Goal: Task Accomplishment & Management: Complete application form

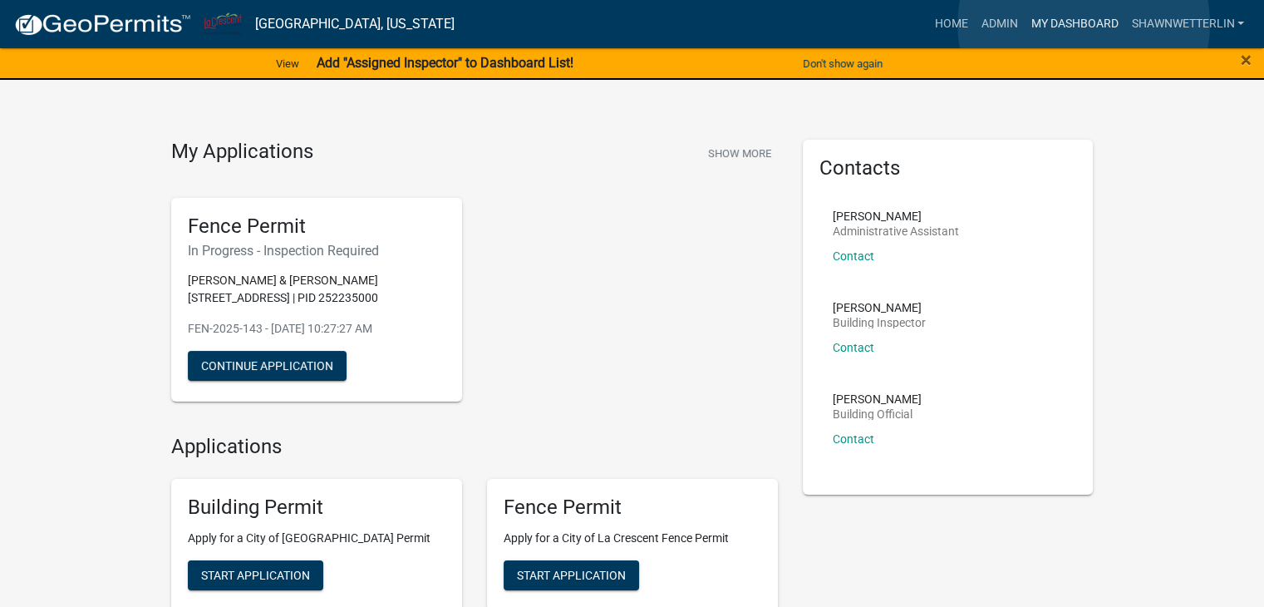
click at [1084, 24] on link "My Dashboard" at bounding box center [1074, 24] width 101 height 32
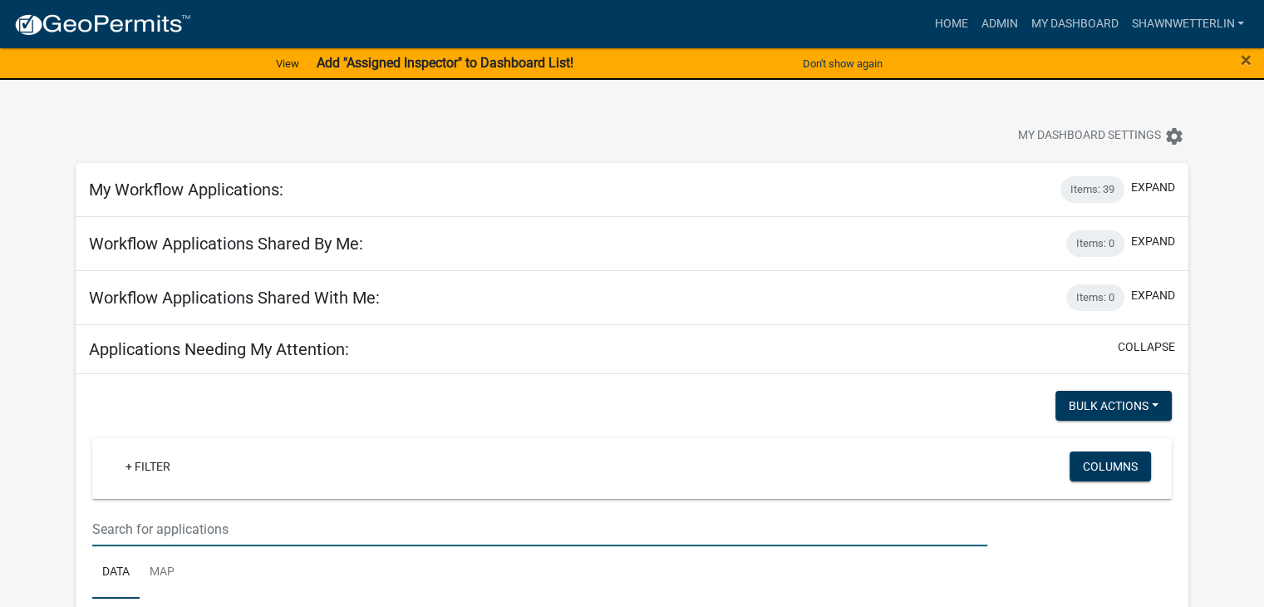
click at [168, 526] on input "text" at bounding box center [539, 529] width 895 height 34
type input "crescent ave"
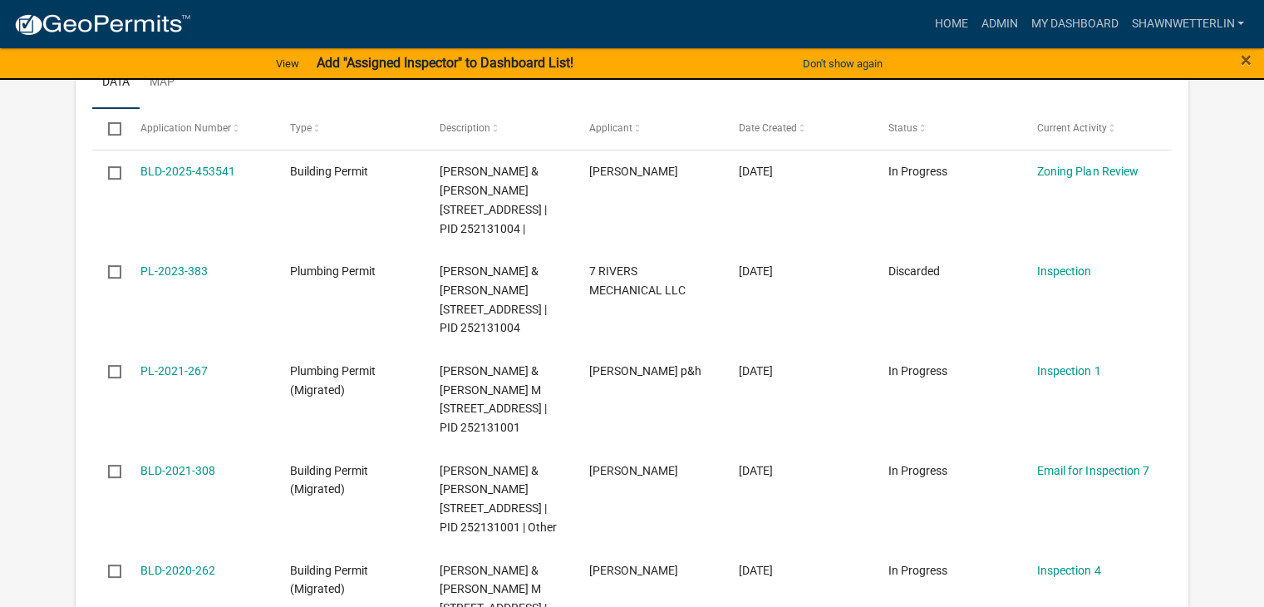
scroll to position [499, 0]
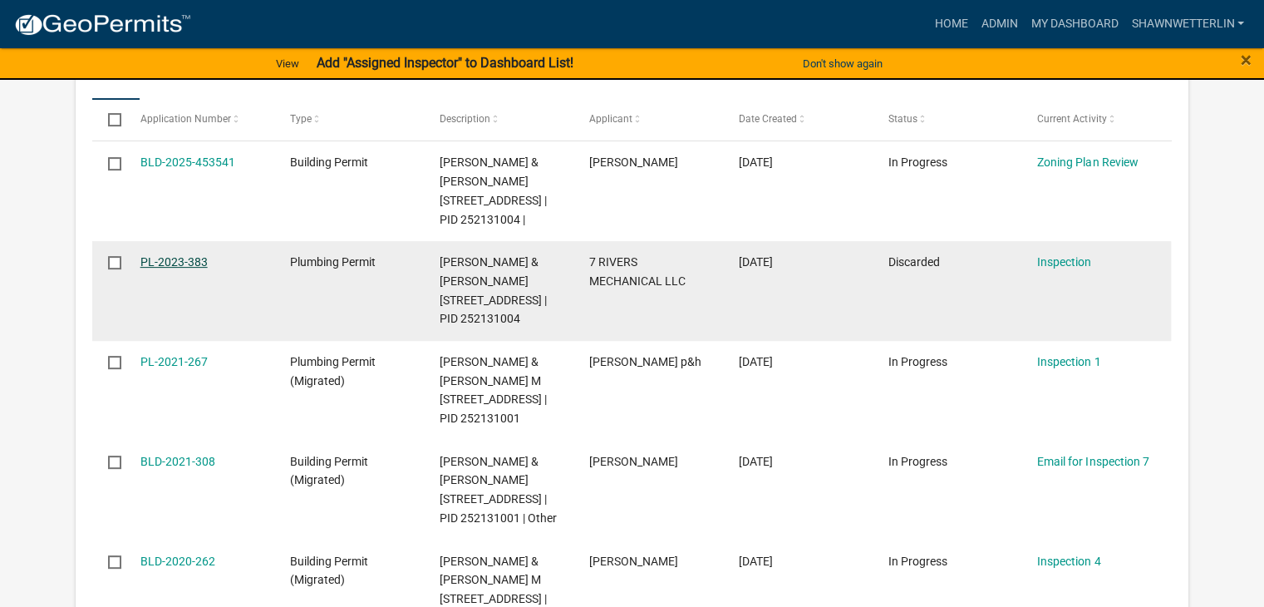
click at [163, 261] on link "PL-2023-383" at bounding box center [173, 261] width 67 height 13
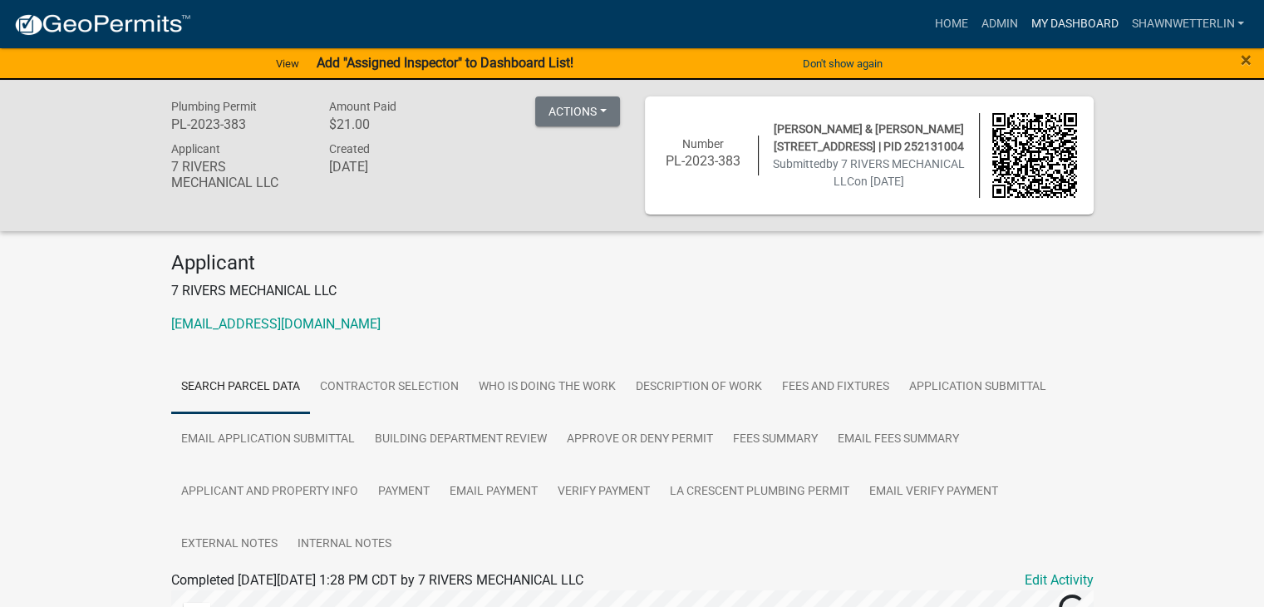
click at [1077, 20] on link "My Dashboard" at bounding box center [1074, 24] width 101 height 32
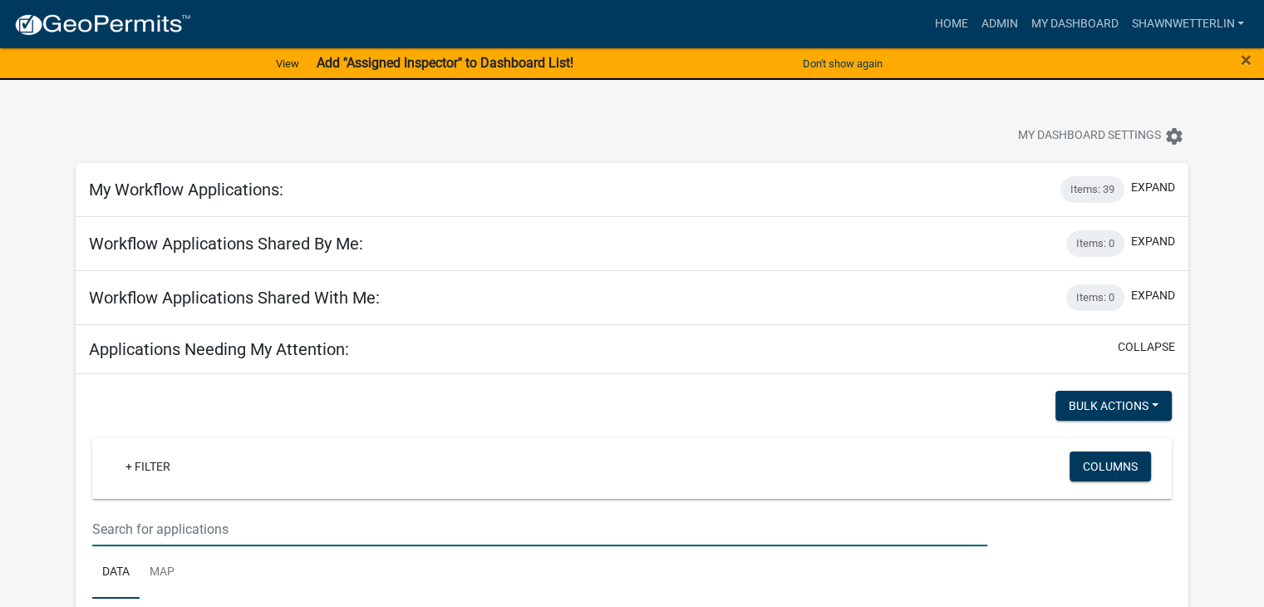
click at [204, 524] on input "text" at bounding box center [539, 529] width 895 height 34
click at [90, 529] on div "crescent" at bounding box center [540, 529] width 920 height 34
click at [92, 529] on input "crescent" at bounding box center [539, 529] width 895 height 34
type input "96 crescent"
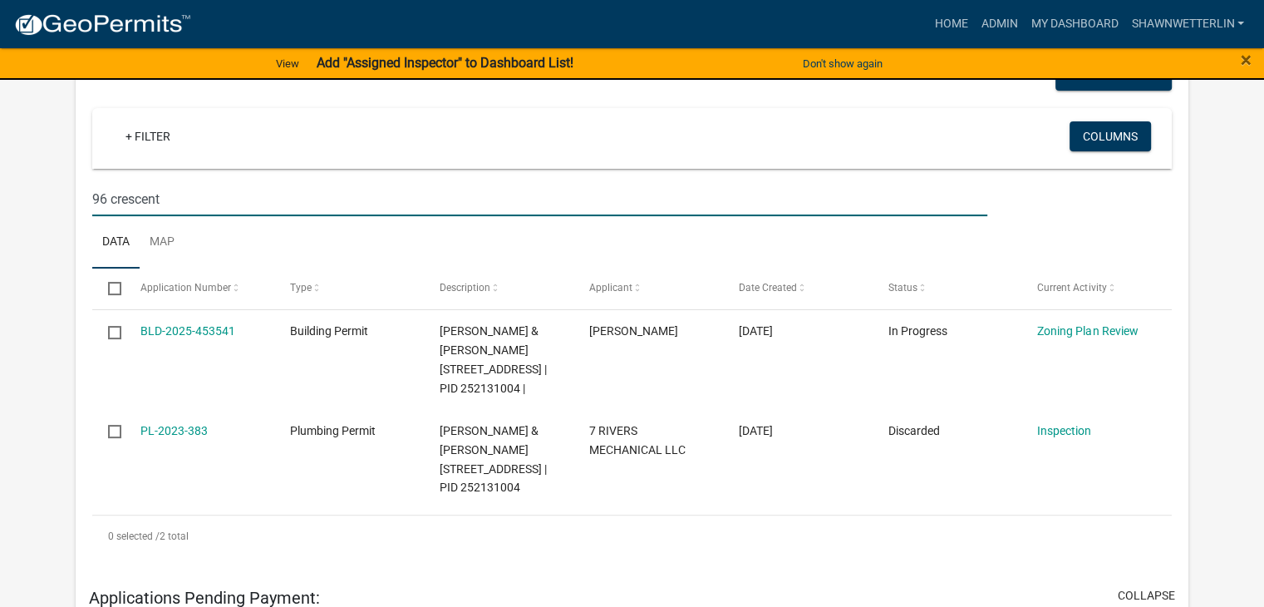
scroll to position [332, 0]
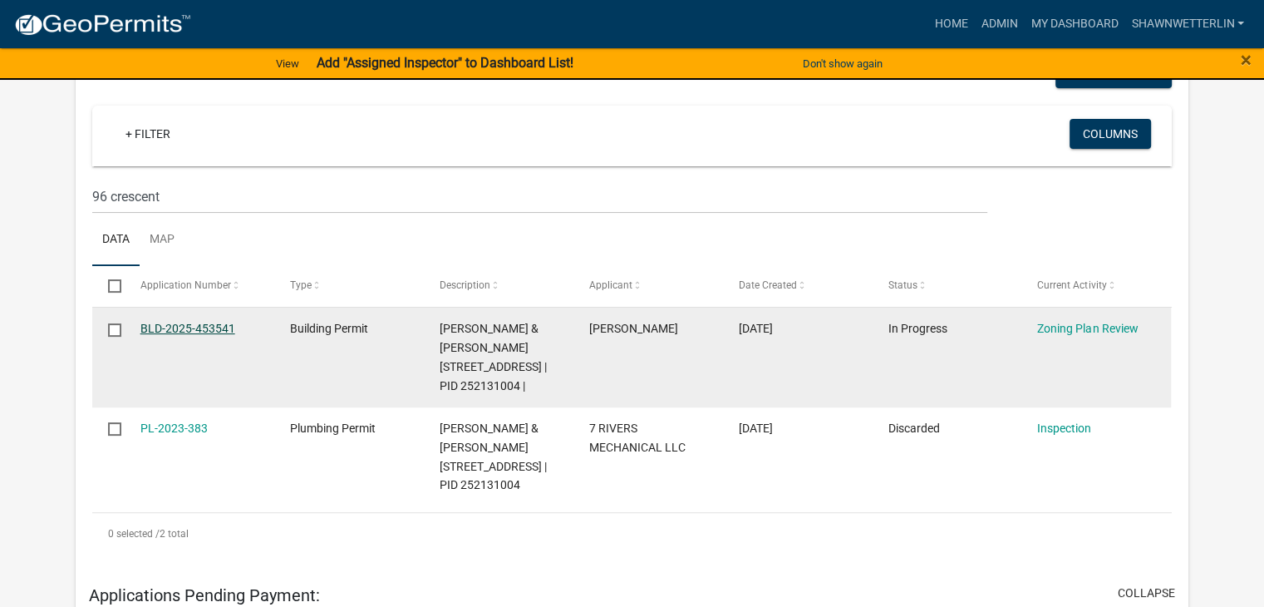
click at [209, 327] on link "BLD-2025-453541" at bounding box center [187, 328] width 95 height 13
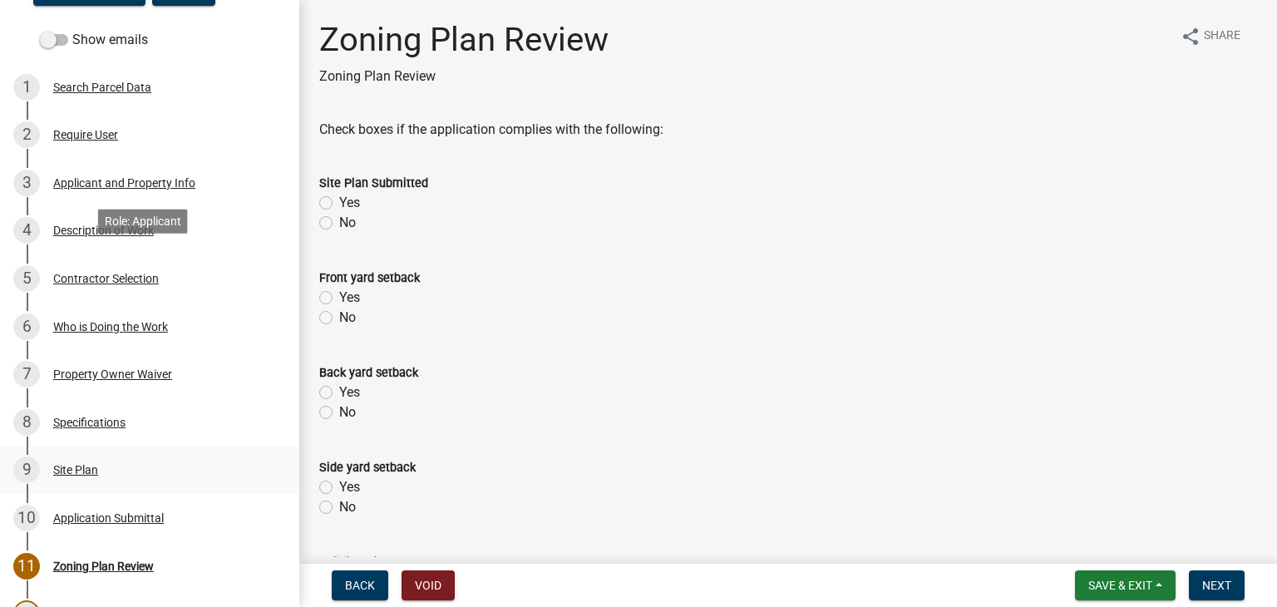
scroll to position [249, 0]
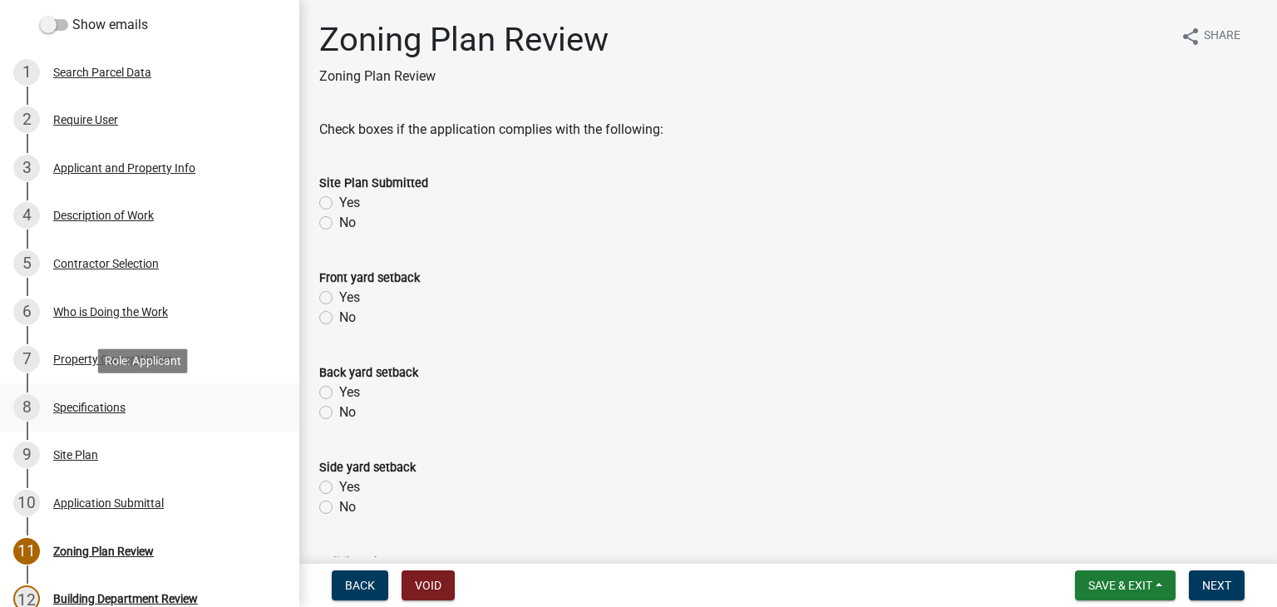
click at [96, 407] on div "Specifications" at bounding box center [89, 407] width 72 height 12
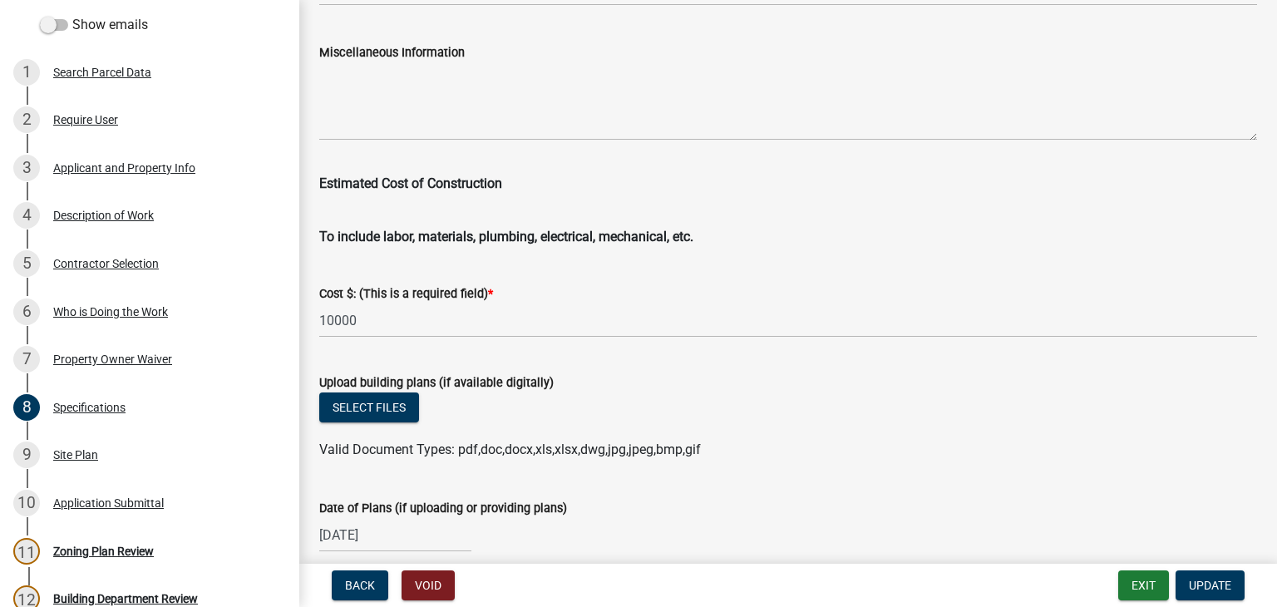
scroll to position [2847, 0]
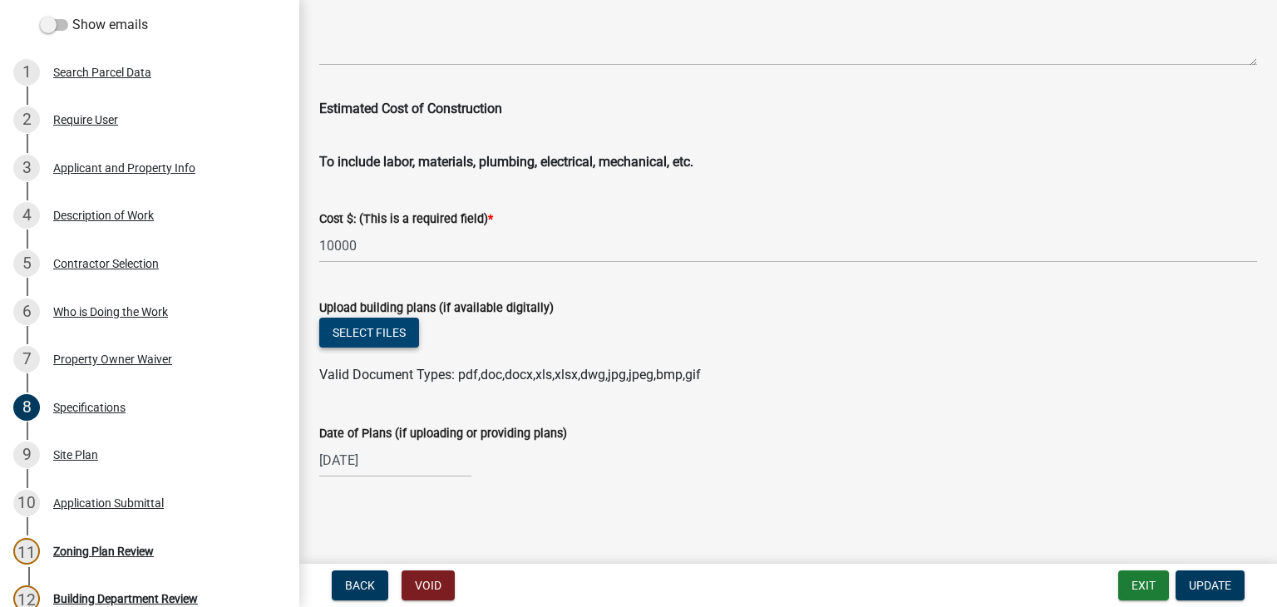
click at [399, 328] on button "Select files" at bounding box center [369, 332] width 100 height 30
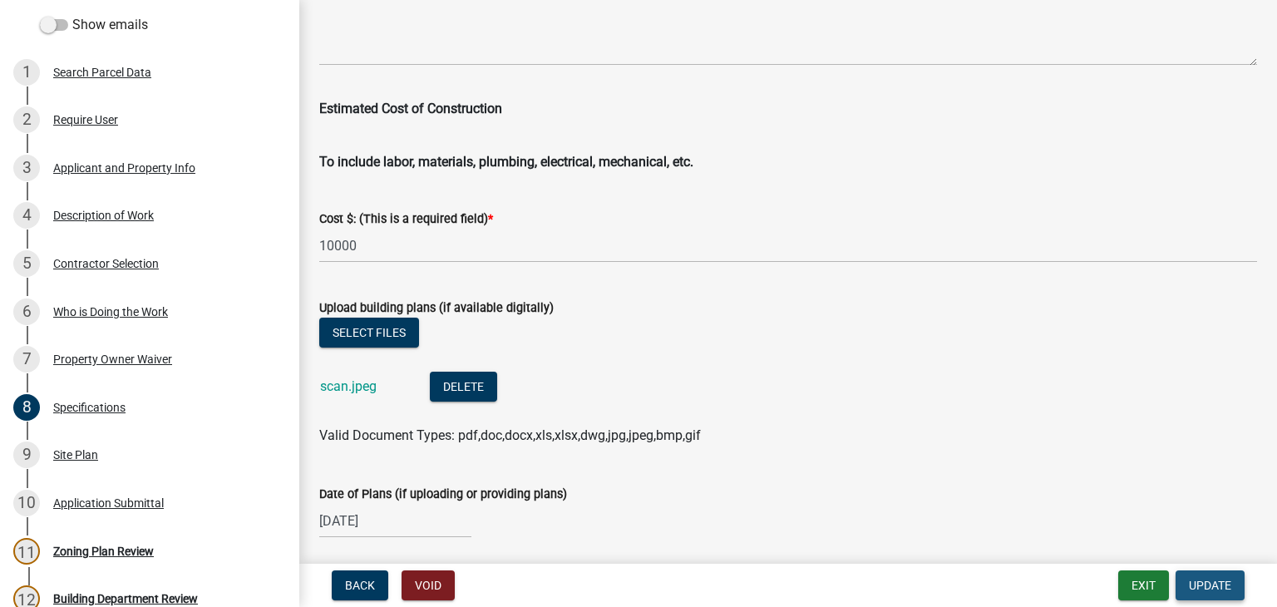
click at [1212, 578] on span "Update" at bounding box center [1209, 584] width 42 height 13
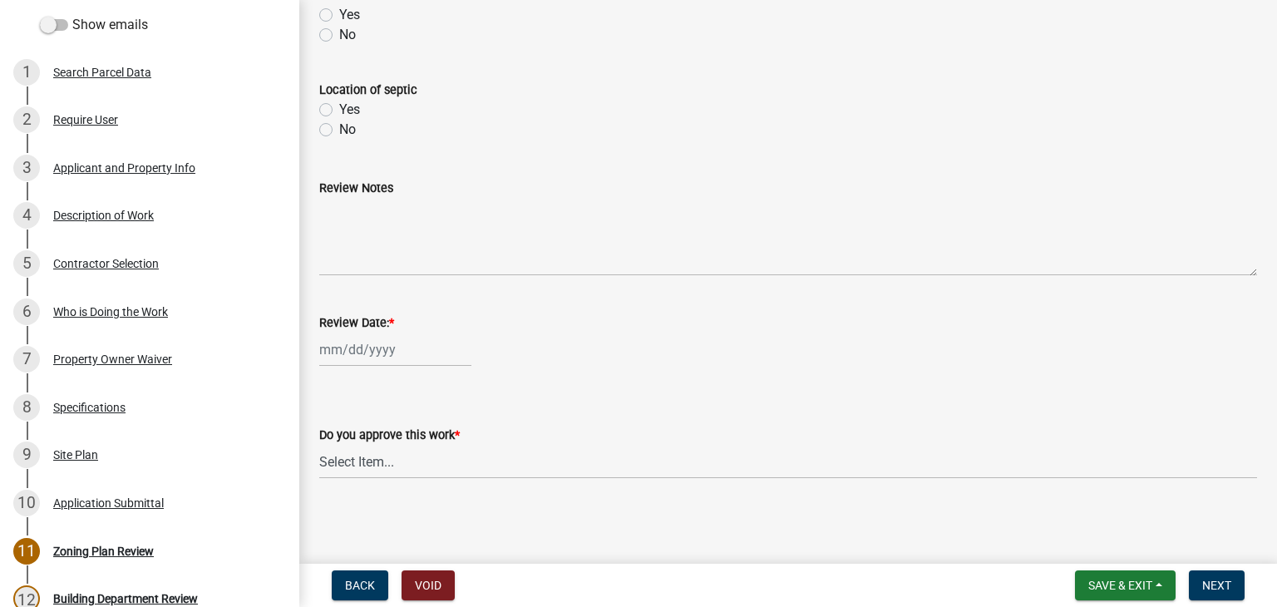
scroll to position [758, 0]
select select "8"
select select "2025"
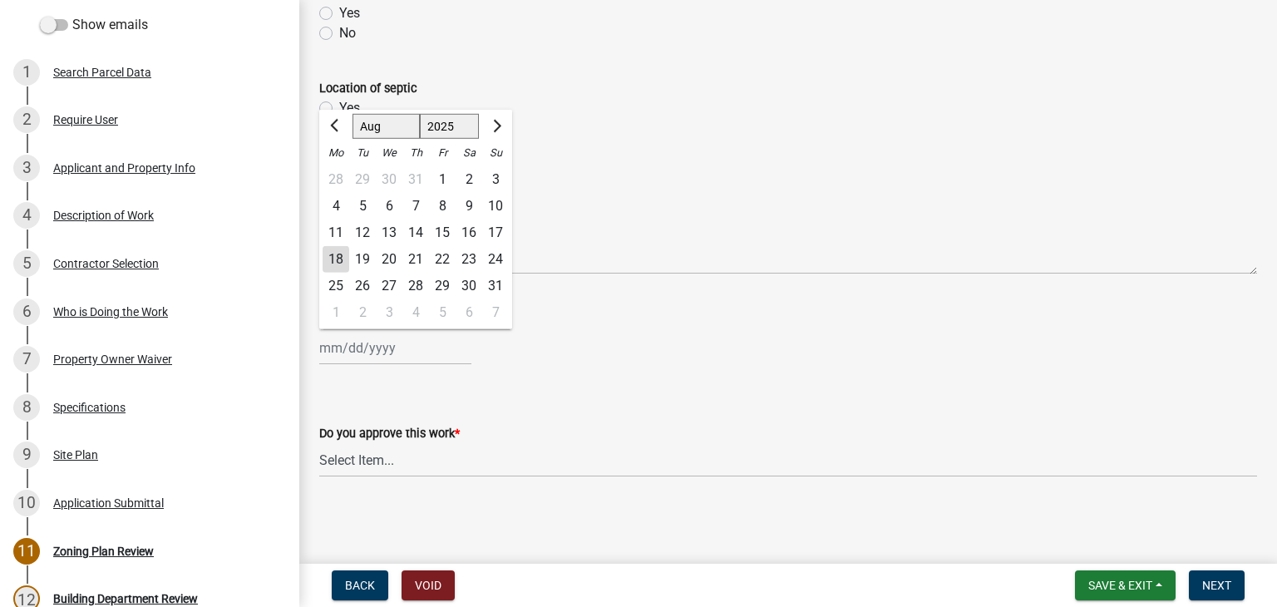
click at [343, 354] on input "Review Date: *" at bounding box center [395, 348] width 152 height 34
click at [336, 253] on div "18" at bounding box center [335, 259] width 27 height 27
type input "[DATE]"
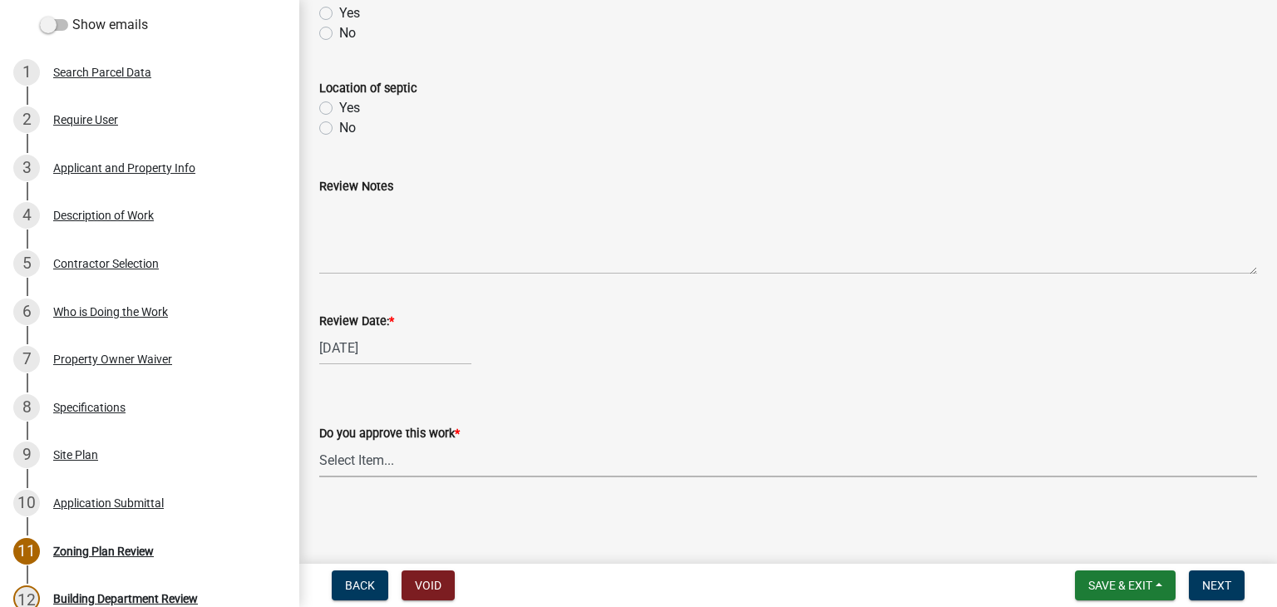
click at [362, 450] on select "Select Item... Yes No" at bounding box center [787, 460] width 937 height 34
click at [319, 443] on select "Select Item... Yes No" at bounding box center [787, 460] width 937 height 34
select select "90a60f2d-528c-4c9a-9c39-f00b3f6598b9"
click at [1213, 587] on span "Next" at bounding box center [1216, 584] width 29 height 13
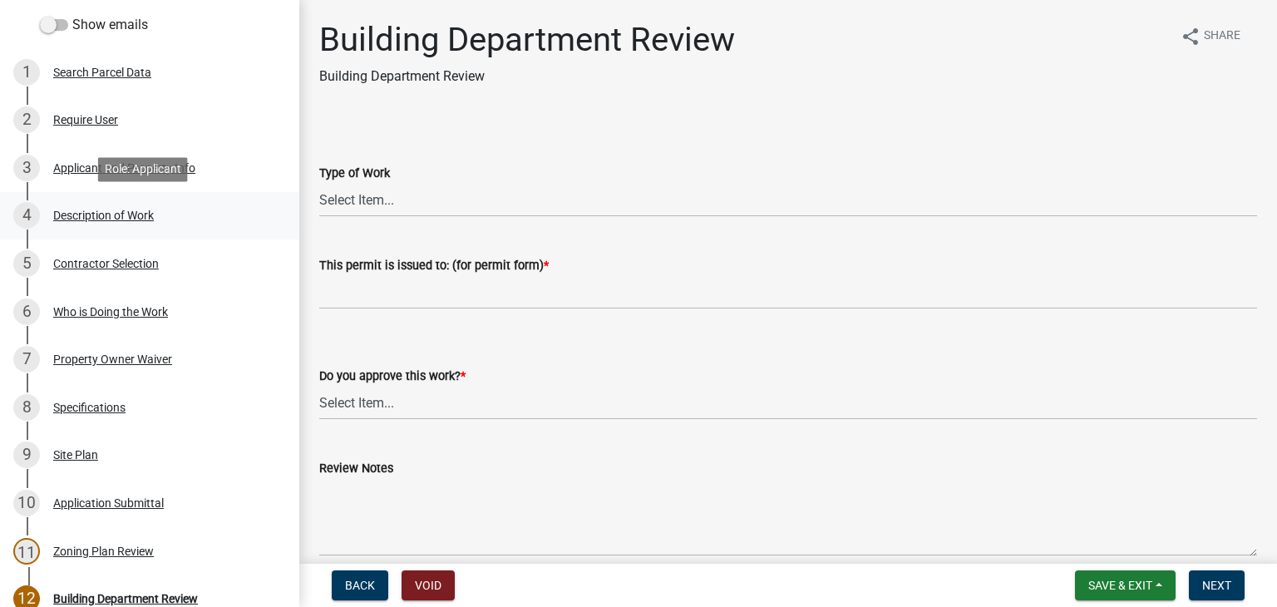
click at [106, 205] on div "4 Description of Work" at bounding box center [142, 215] width 259 height 27
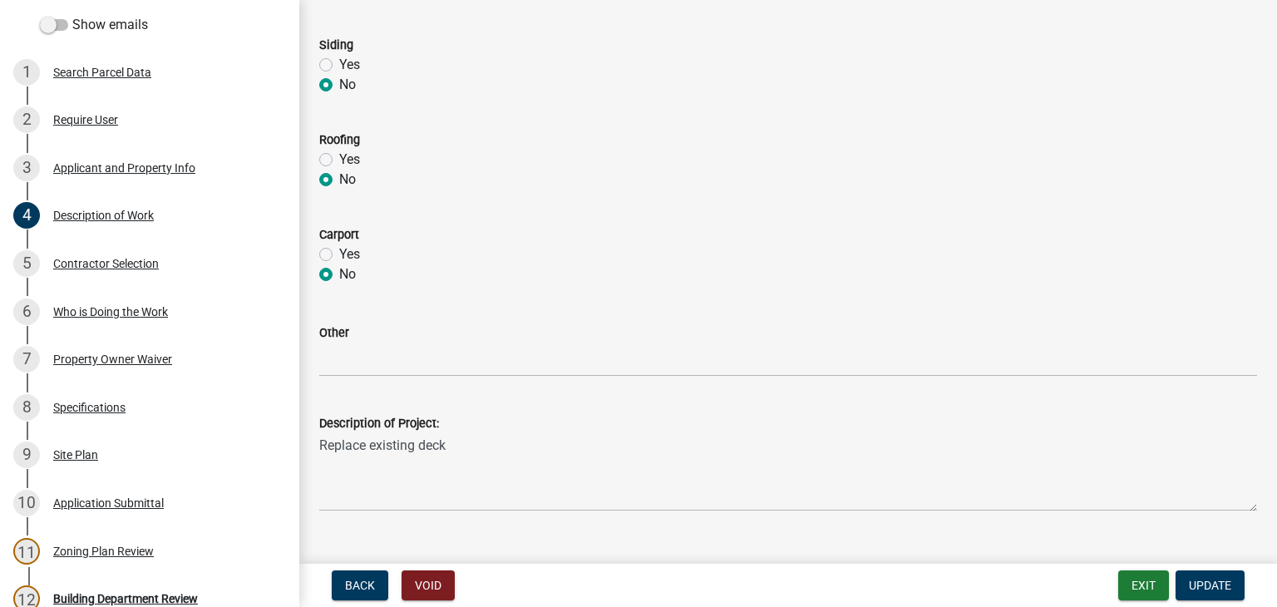
scroll to position [831, 0]
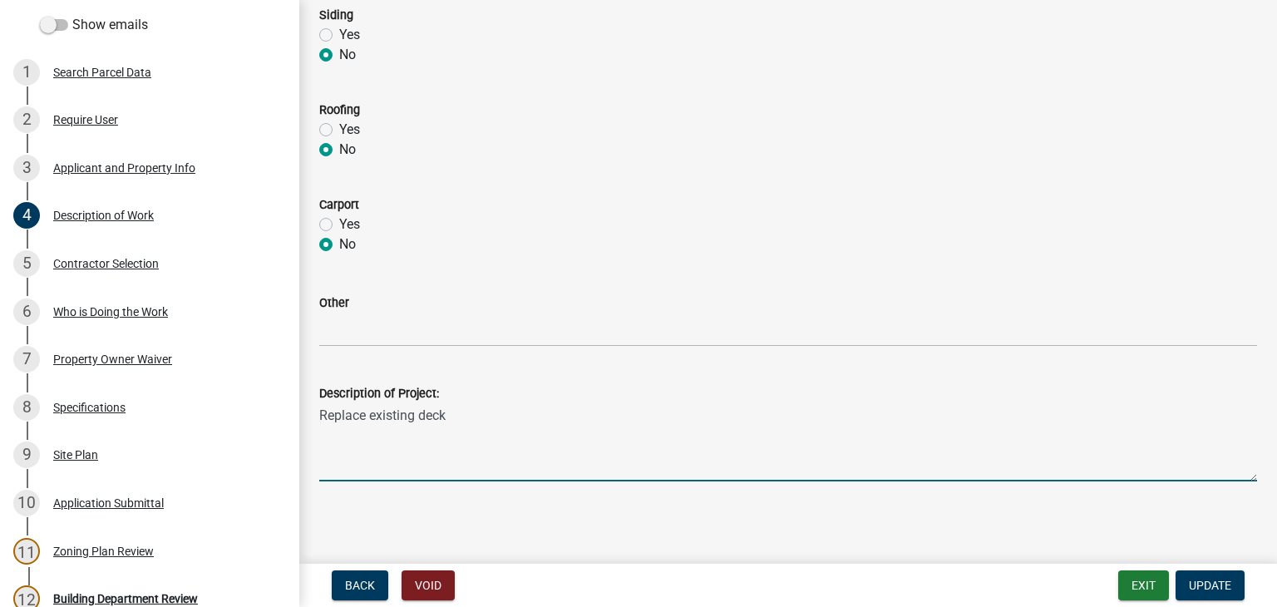
drag, startPoint x: 452, startPoint y: 413, endPoint x: 320, endPoint y: 416, distance: 132.2
click at [320, 416] on textarea "Replace existing deck" at bounding box center [787, 442] width 937 height 78
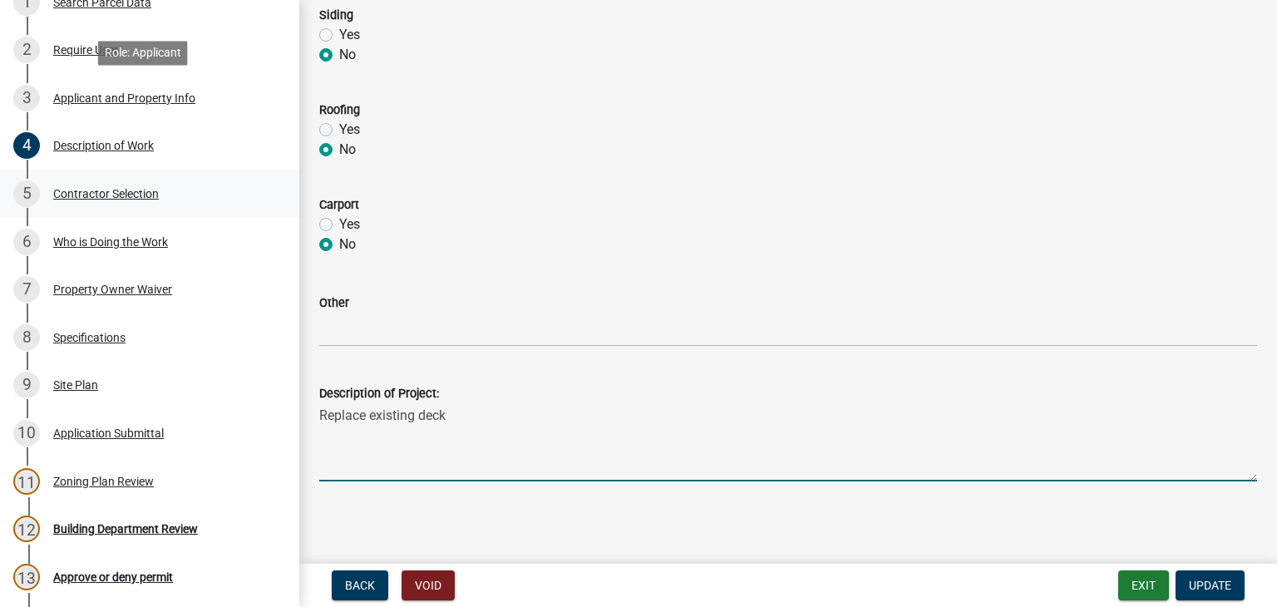
scroll to position [416, 0]
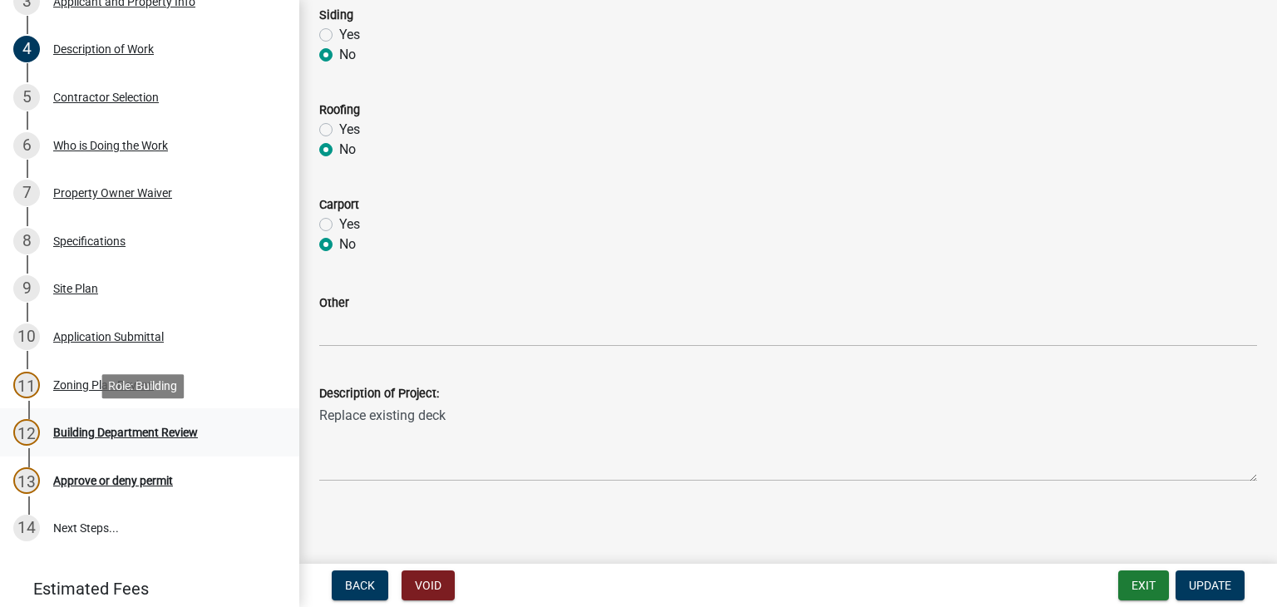
click at [140, 430] on div "Building Department Review" at bounding box center [125, 432] width 145 height 12
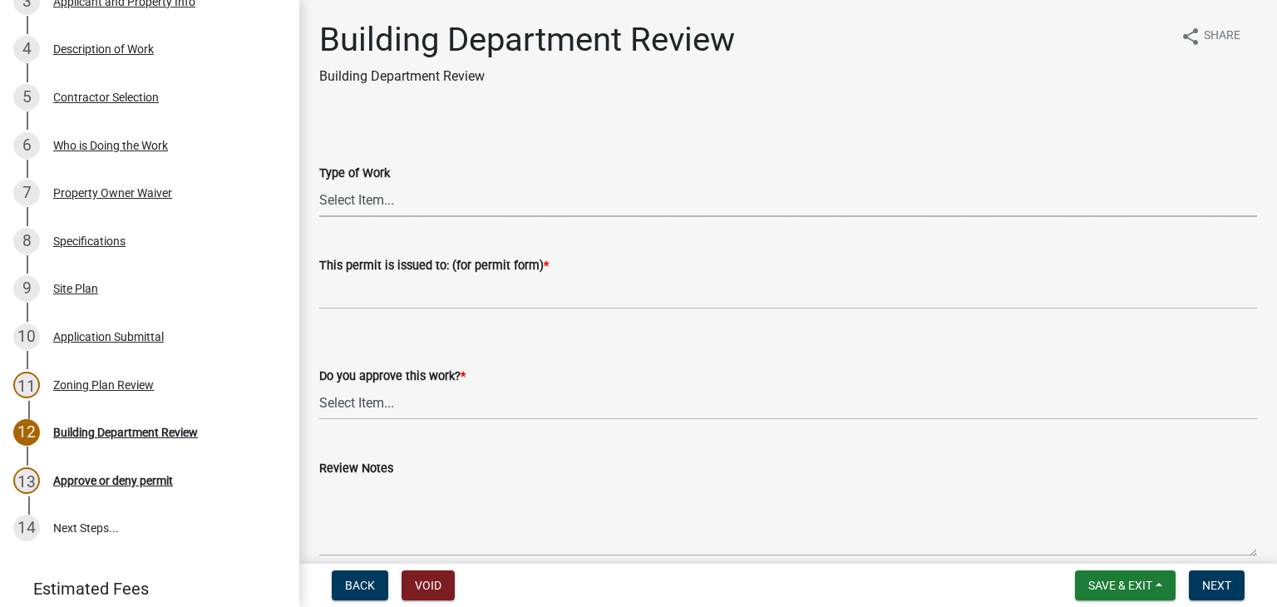
click at [334, 204] on select "Select Item... Roofing Siding Deck Other" at bounding box center [787, 200] width 937 height 34
click at [319, 183] on select "Select Item... Roofing Siding Deck Other" at bounding box center [787, 200] width 937 height 34
select select "87bb139e-f6c2-4dc9-9ab4-6233e73c59eb"
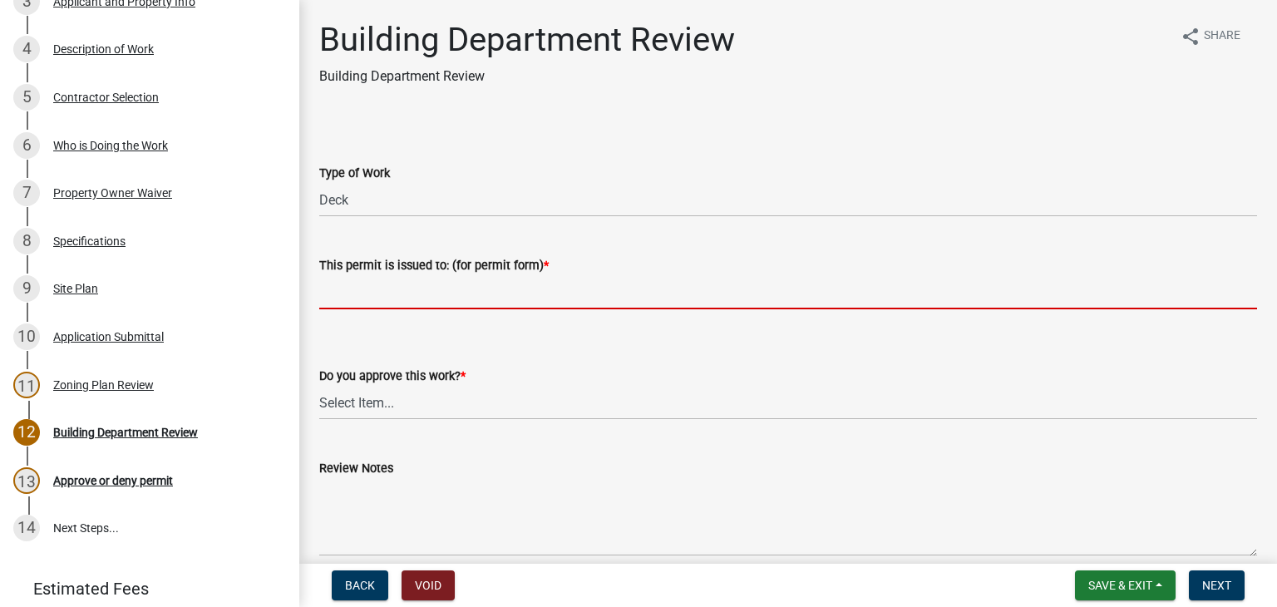
click at [338, 303] on input "This permit is issued to: (for permit form) *" at bounding box center [787, 292] width 937 height 34
paste input "Replace existing deck"
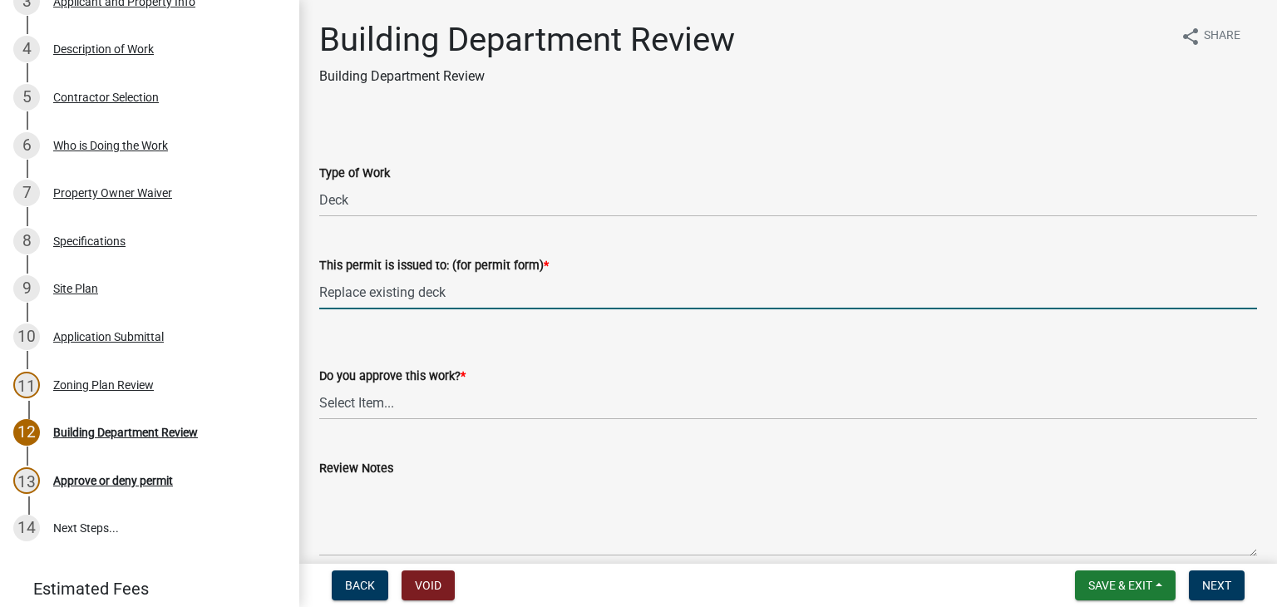
type input "Replace existing deck"
click at [358, 408] on select "Select Item... Yes No" at bounding box center [787, 403] width 937 height 34
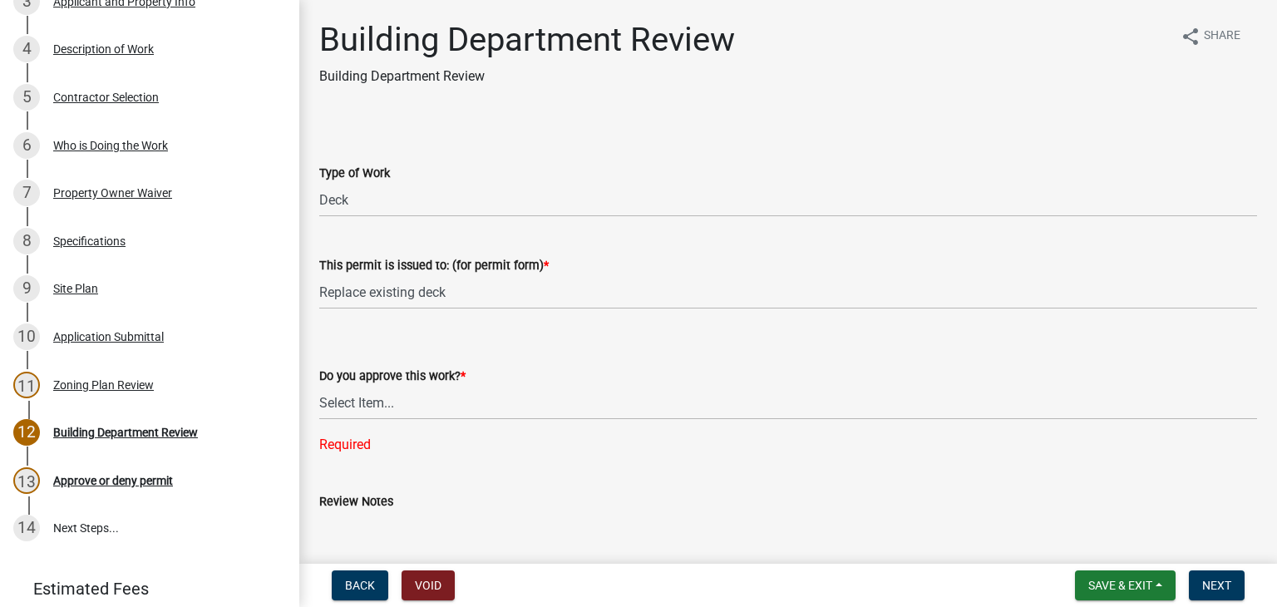
click at [575, 373] on div "Do you approve this work? *" at bounding box center [787, 376] width 937 height 20
click at [1160, 588] on button "Save & Exit" at bounding box center [1125, 585] width 101 height 30
click at [1074, 501] on button "Save" at bounding box center [1108, 502] width 133 height 40
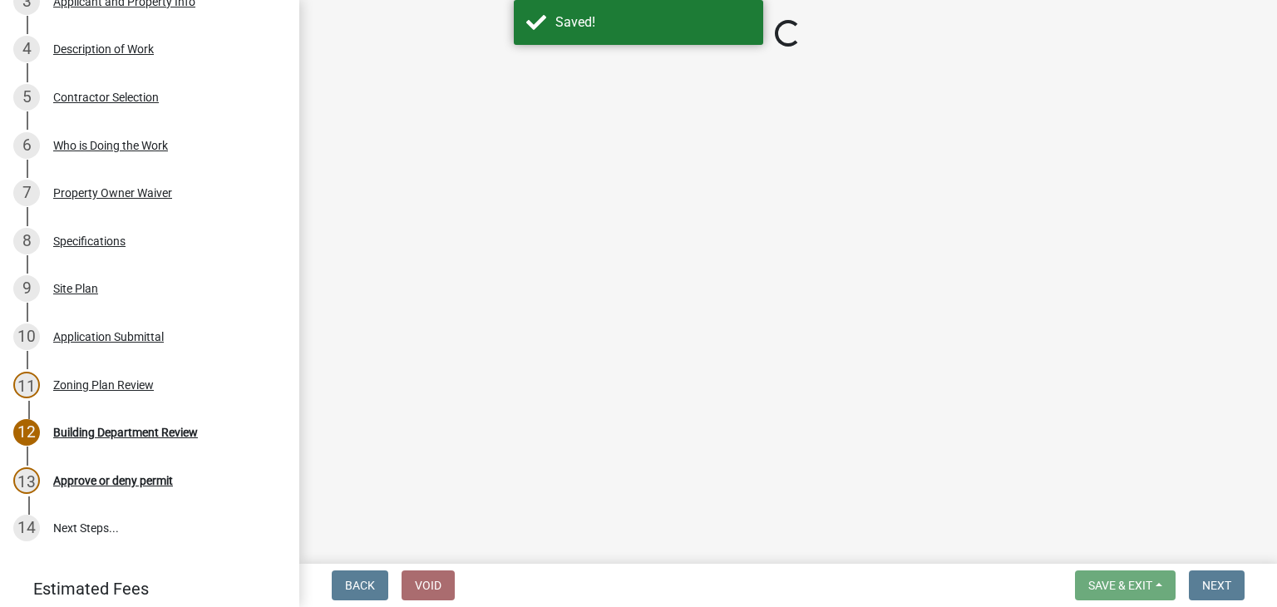
select select "87bb139e-f6c2-4dc9-9ab4-6233e73c59eb"
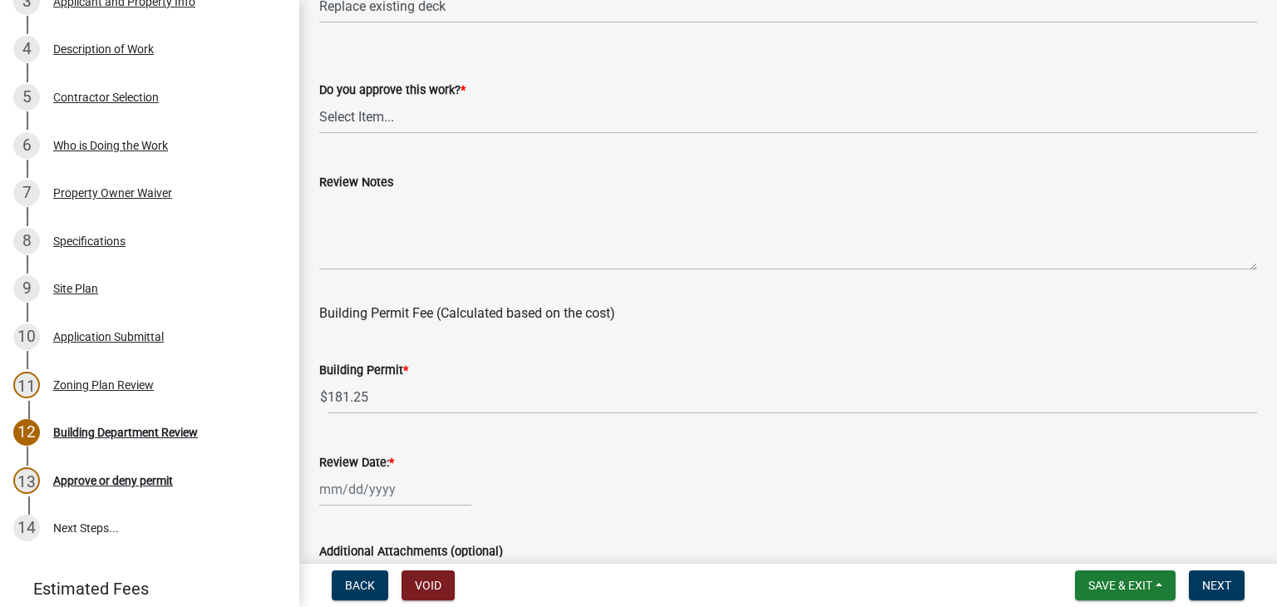
scroll to position [332, 0]
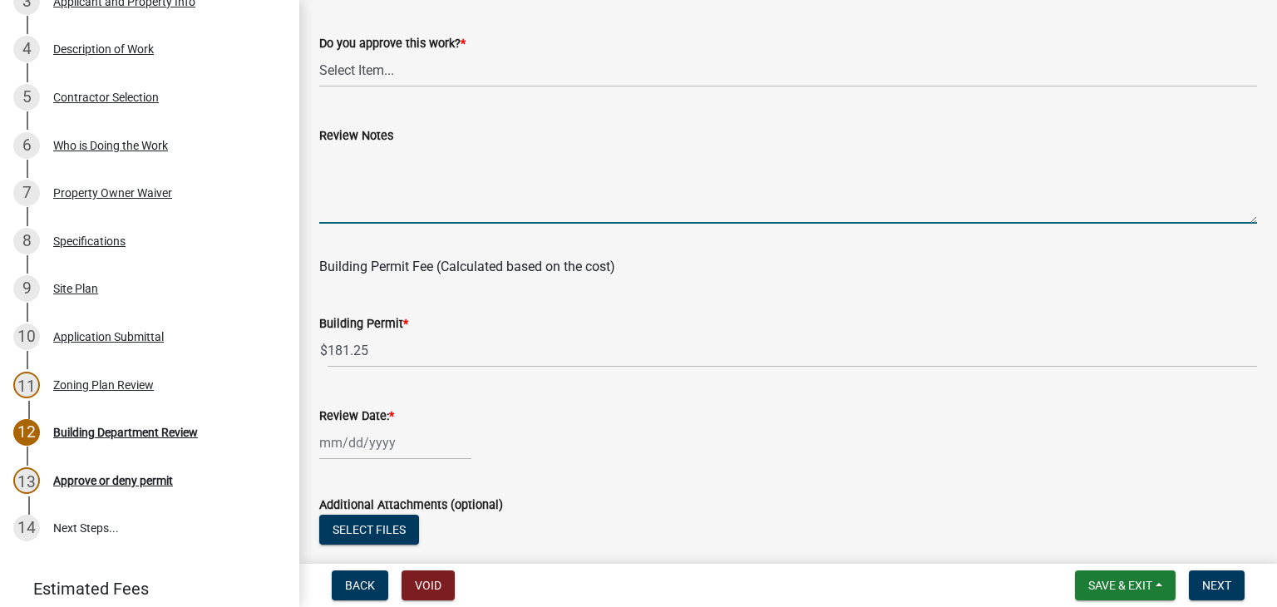
click at [359, 160] on textarea "Review Notes" at bounding box center [787, 184] width 937 height 78
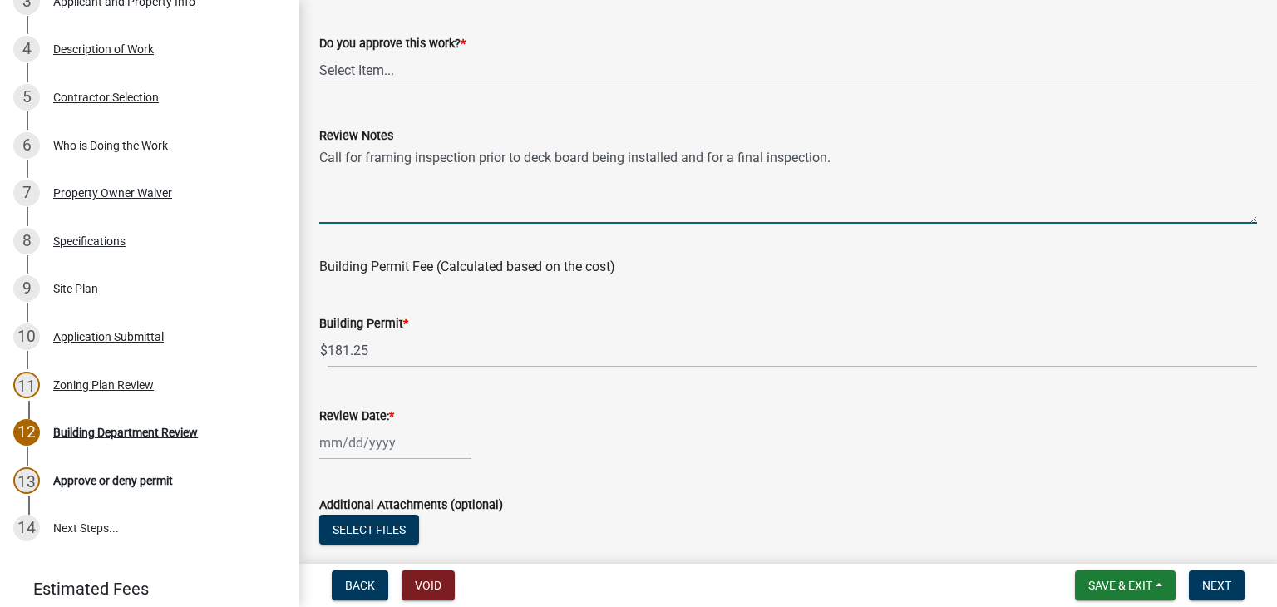
click at [587, 157] on textarea "Call for framing inspection prior to deck board being installed and for a final…" at bounding box center [787, 184] width 937 height 78
click at [840, 153] on textarea "Call for framing inspection prior to deck boards being installed and for a fina…" at bounding box center [787, 184] width 937 height 78
click at [838, 154] on textarea "Call for framing inspection prior to deck boards being installed and for a fina…" at bounding box center [787, 184] width 937 height 78
click at [834, 160] on textarea "Call for framing inspection prior to deck boards being installed and for a fina…" at bounding box center [787, 184] width 937 height 78
click at [1021, 153] on textarea "Call for framing inspection prior to deck boards being installed and for a fina…" at bounding box center [787, 184] width 937 height 78
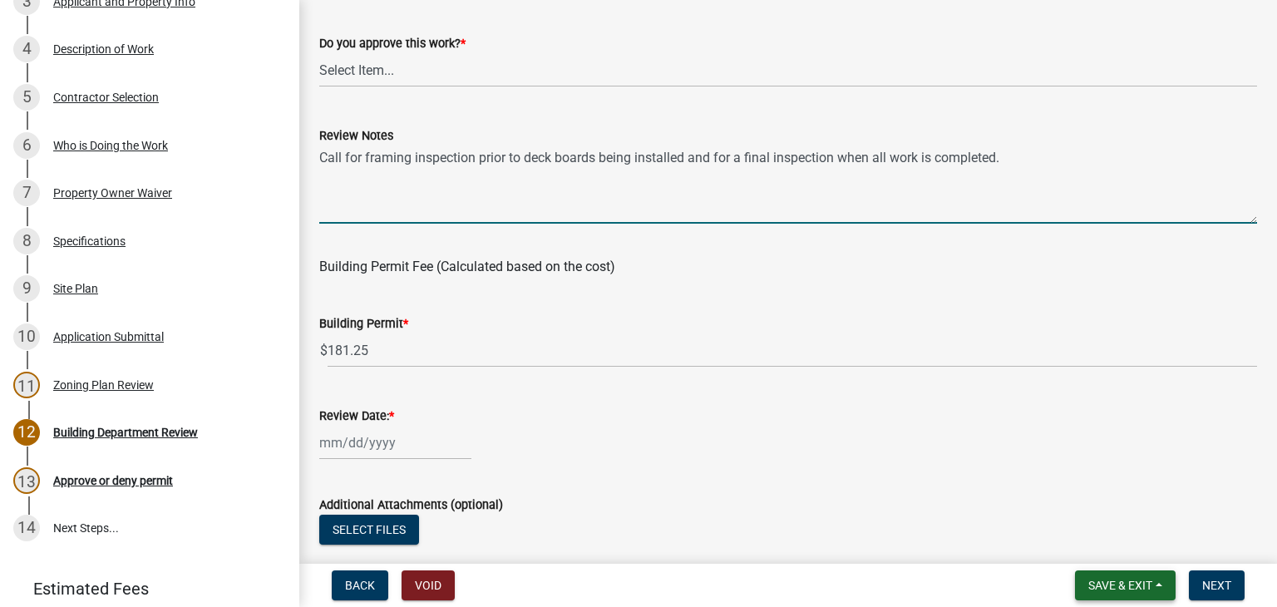
type textarea "Call for framing inspection prior to deck boards being installed and for a fina…"
click at [1157, 582] on button "Save & Exit" at bounding box center [1125, 585] width 101 height 30
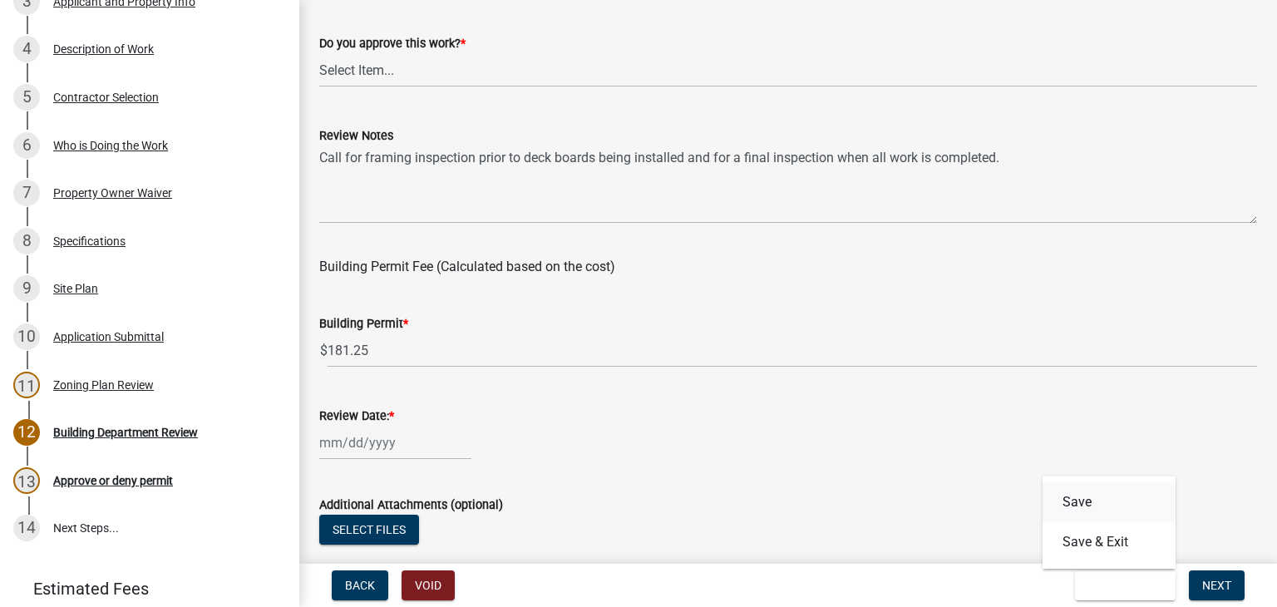
click at [1110, 496] on button "Save" at bounding box center [1108, 502] width 133 height 40
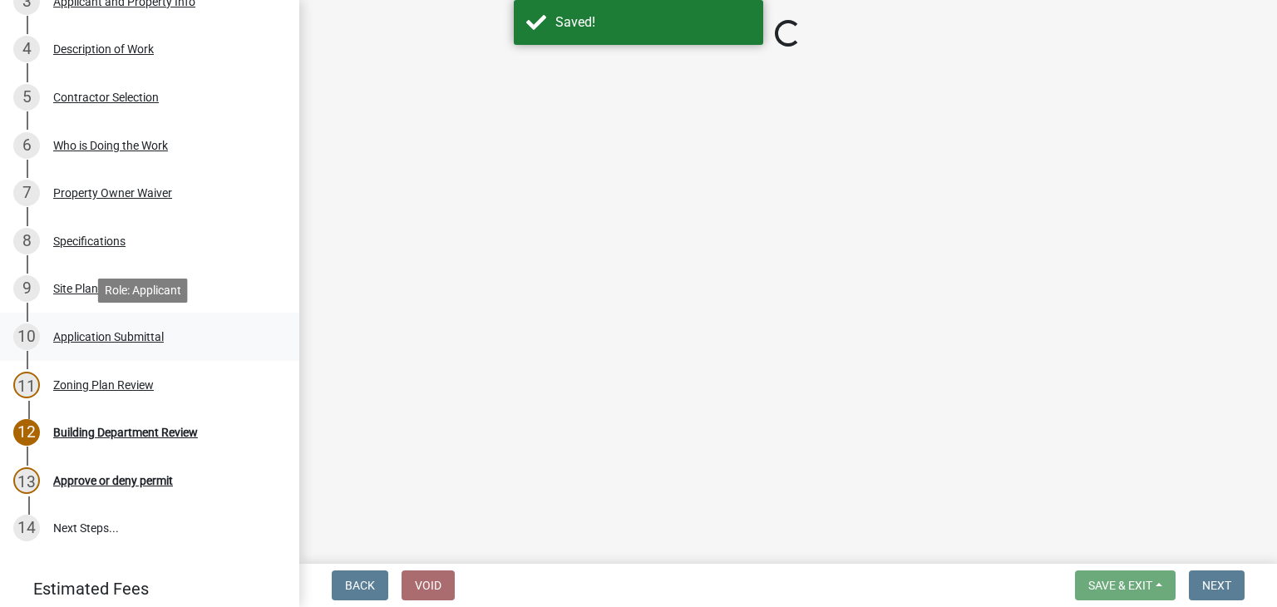
select select "87bb139e-f6c2-4dc9-9ab4-6233e73c59eb"
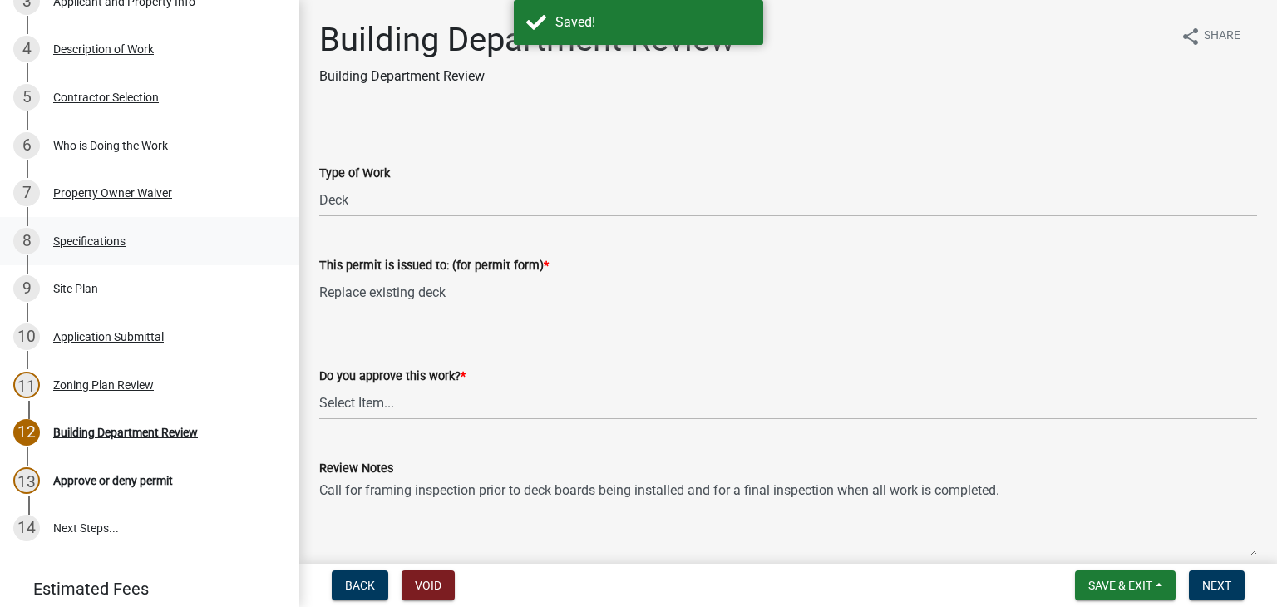
click at [116, 241] on div "Specifications" at bounding box center [89, 241] width 72 height 12
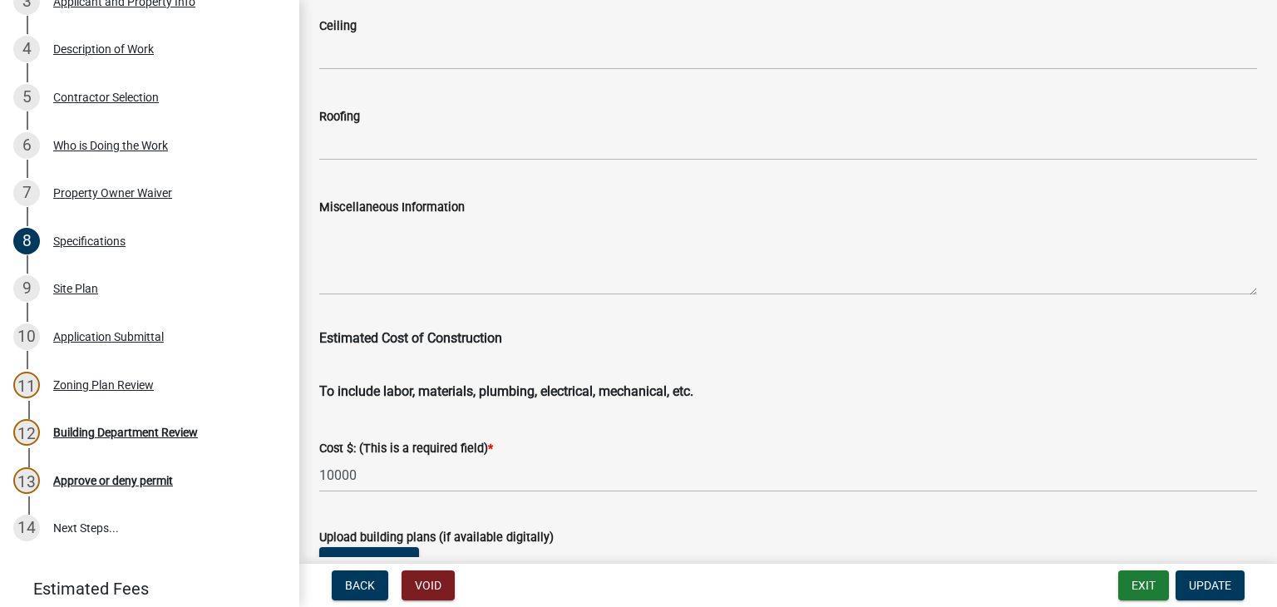
scroll to position [2908, 0]
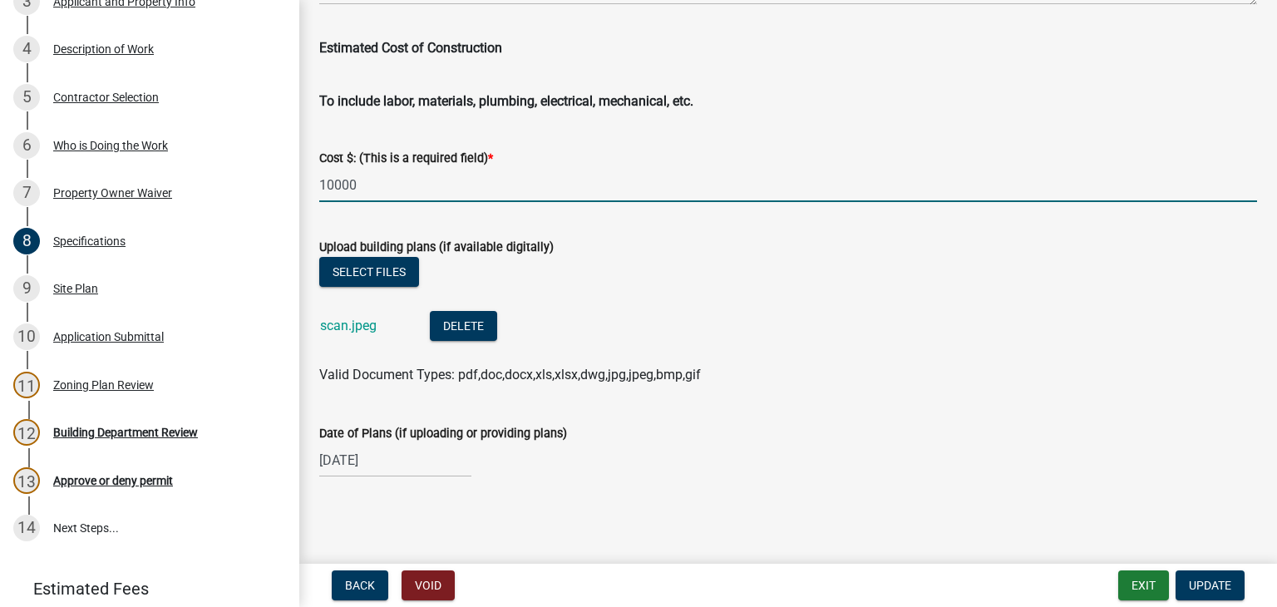
click at [334, 185] on input "10000" at bounding box center [787, 185] width 937 height 34
type input "8000"
click at [1205, 576] on button "Update" at bounding box center [1209, 585] width 69 height 30
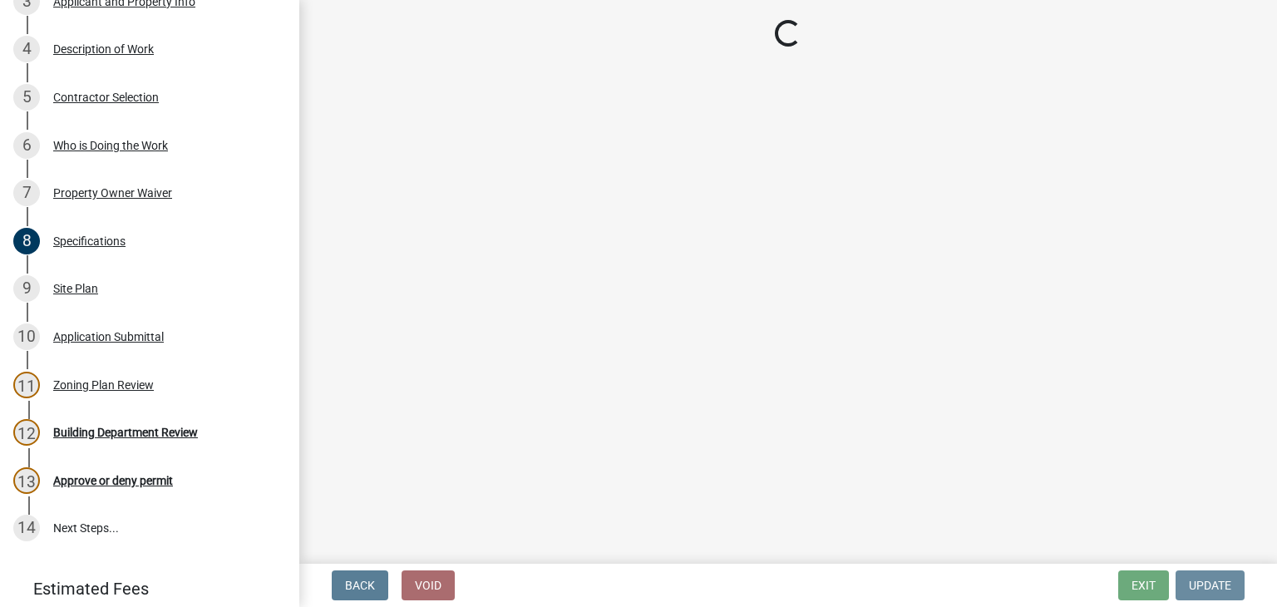
scroll to position [0, 0]
select select "87bb139e-f6c2-4dc9-9ab4-6233e73c59eb"
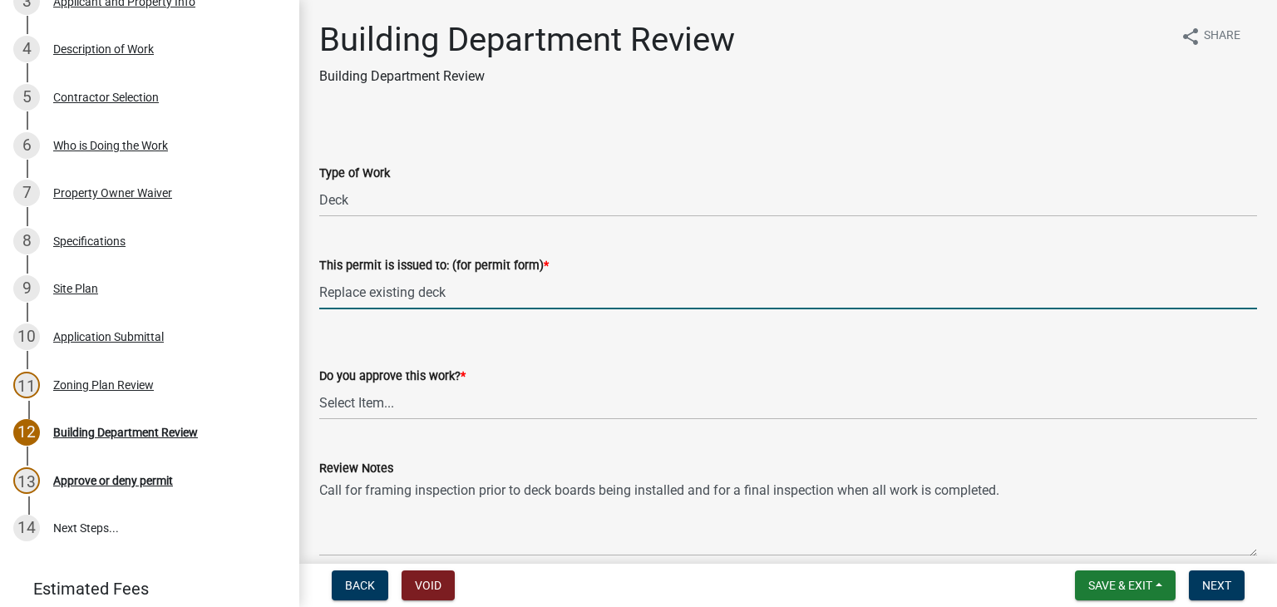
click at [419, 294] on input "Replace existing deck" at bounding box center [787, 292] width 937 height 34
type input "Replace existing rear deck"
click at [358, 396] on select "Select Item... Yes No" at bounding box center [787, 403] width 937 height 34
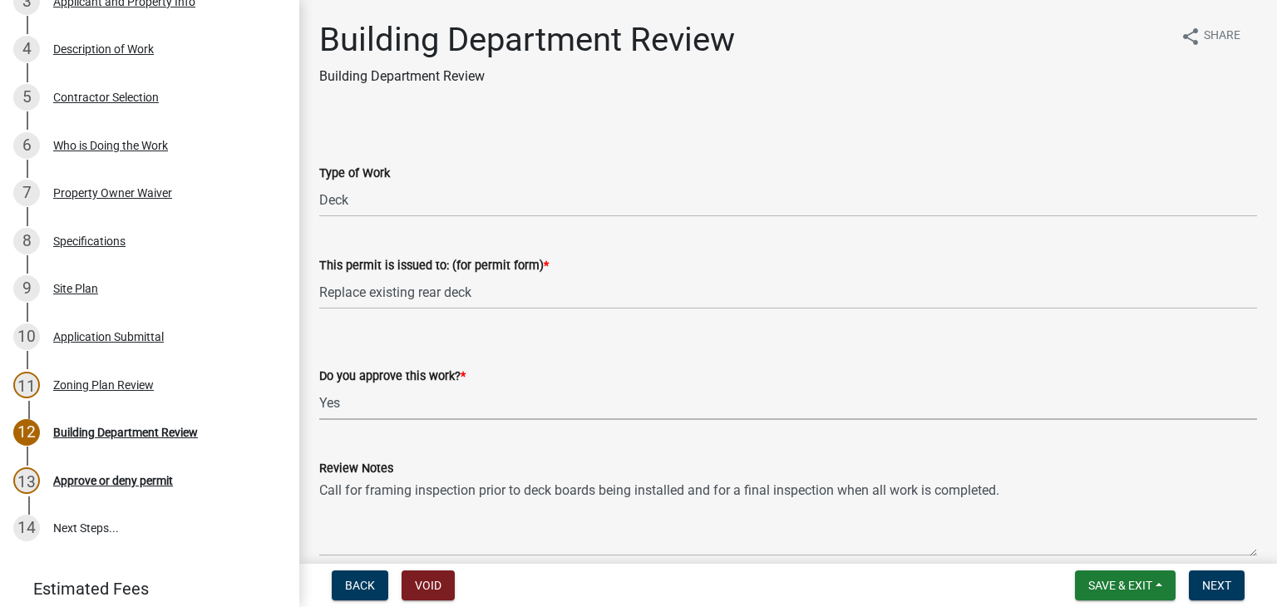
click at [319, 386] on select "Select Item... Yes No" at bounding box center [787, 403] width 937 height 34
select select "689549b3-38a5-47de-8a89-287a50612ed0"
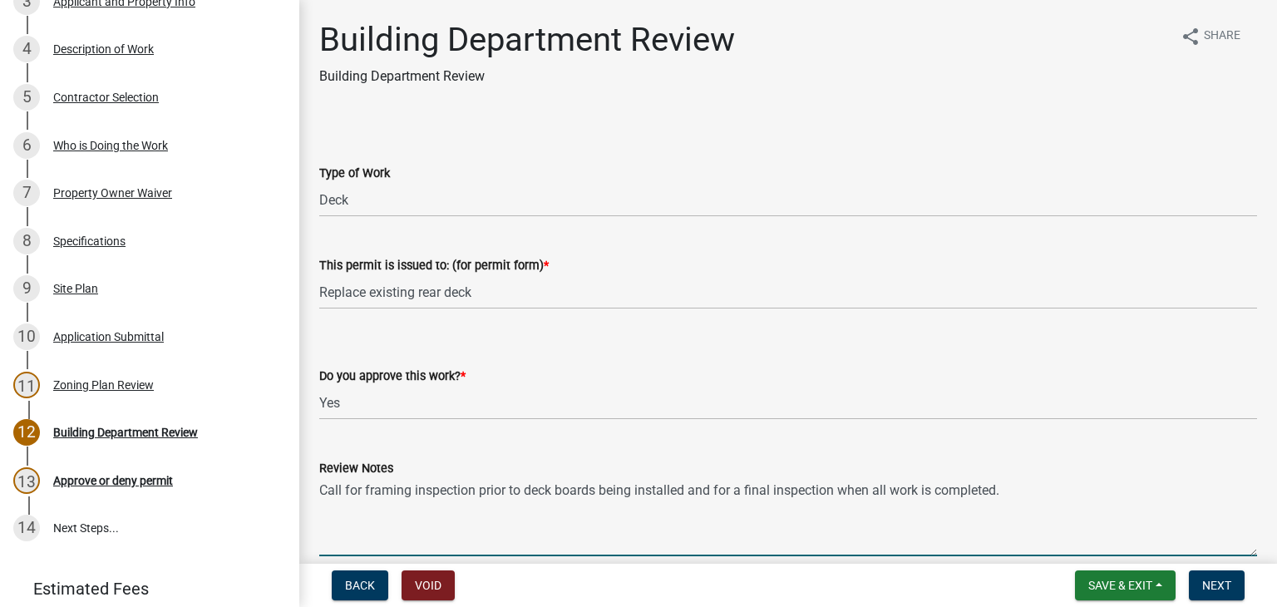
click at [688, 490] on textarea "Call for framing inspection prior to deck boards being installed and for a fina…" at bounding box center [787, 517] width 937 height 78
click at [685, 490] on textarea "Call for framing inspection prior to deck boards being installed and for a fina…" at bounding box center [787, 517] width 937 height 78
click at [737, 490] on textarea "Call for framing inspection prior to deck boards being installed, and for a fin…" at bounding box center [787, 517] width 937 height 78
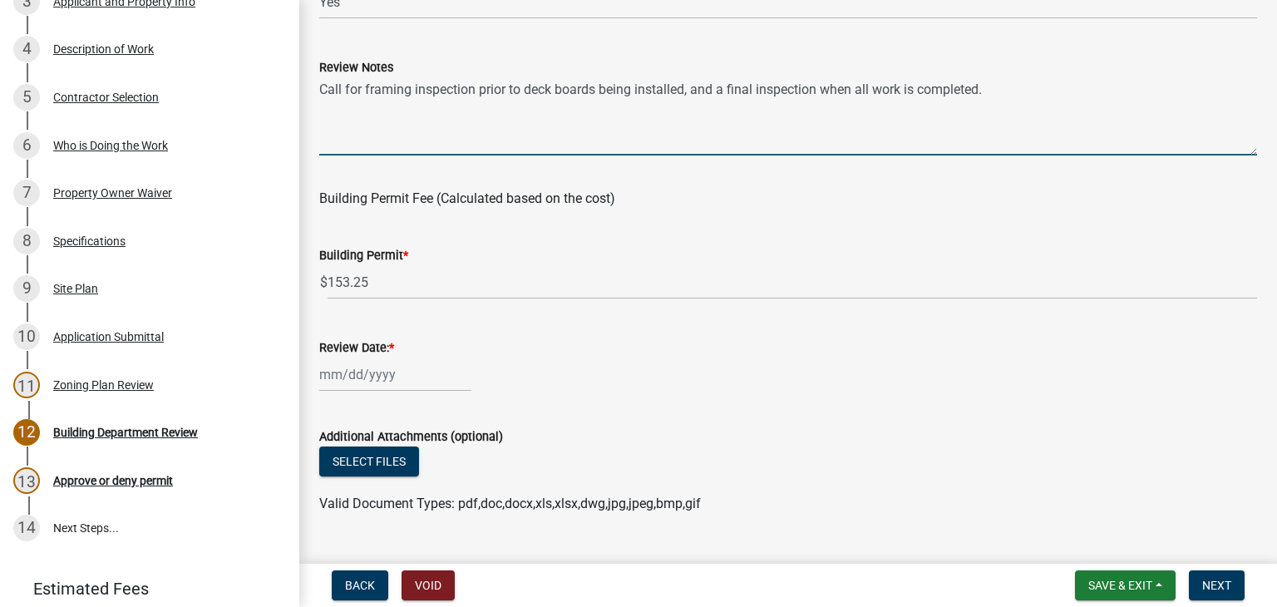
scroll to position [416, 0]
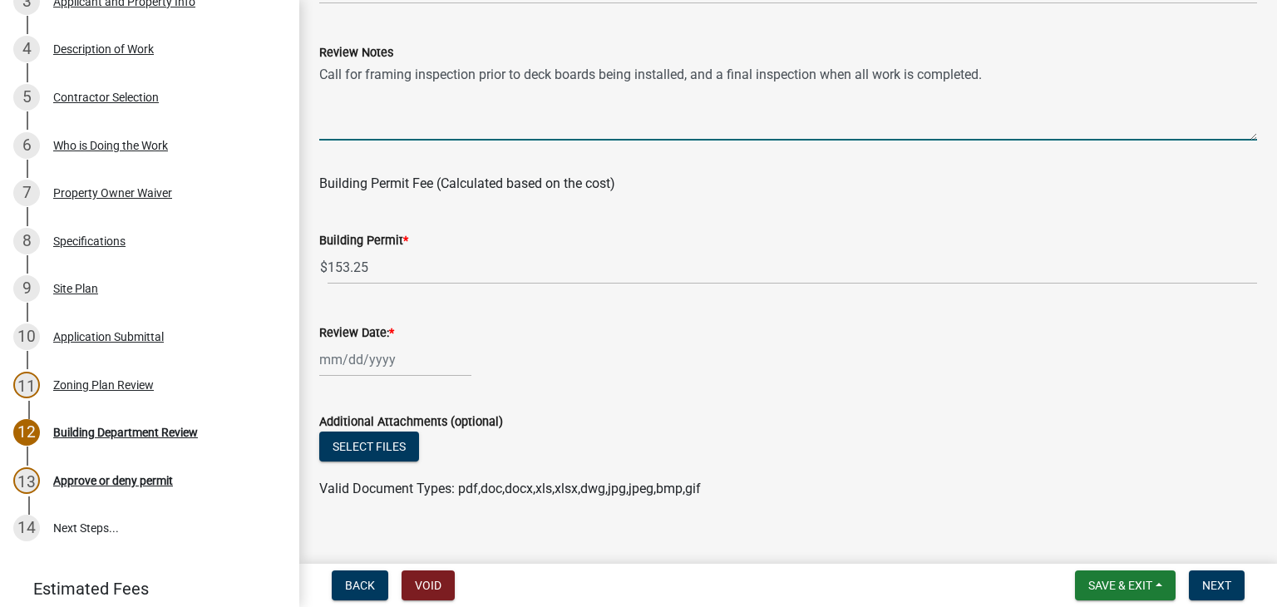
type textarea "Call for framing inspection prior to deck boards being installed, and a final i…"
select select "8"
select select "2025"
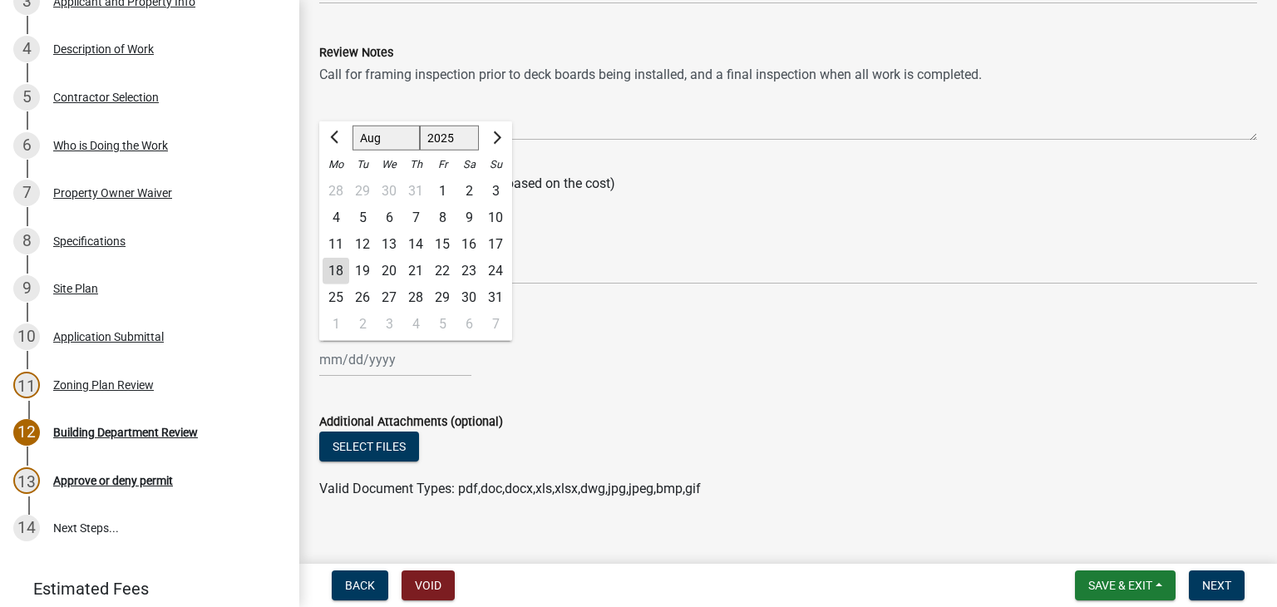
click at [369, 364] on input "Review Date: *" at bounding box center [395, 359] width 152 height 34
click at [344, 273] on div "18" at bounding box center [335, 271] width 27 height 27
type input "[DATE]"
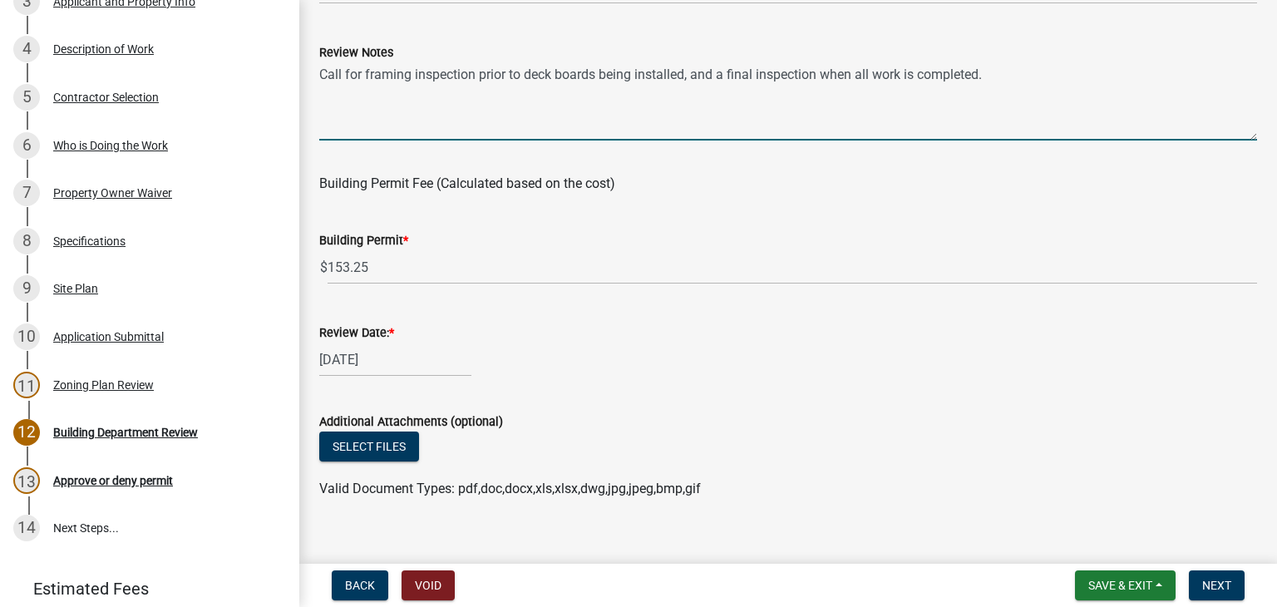
click at [1001, 82] on textarea "Call for framing inspection prior to deck boards being installed, and a final i…" at bounding box center [787, 101] width 937 height 78
click at [648, 102] on textarea "Call for framing inspection prior to deck boards being installed, and a final i…" at bounding box center [787, 101] width 937 height 78
click at [675, 104] on textarea "Call for framing inspection prior to deck boards being installed, and a final i…" at bounding box center [787, 101] width 937 height 78
click at [536, 97] on textarea "Call for framing inspection prior to deck boards being installed, and a final i…" at bounding box center [787, 101] width 937 height 78
click at [637, 123] on textarea "Call for framing inspection prior to deck boards being installed, and a final i…" at bounding box center [787, 101] width 937 height 78
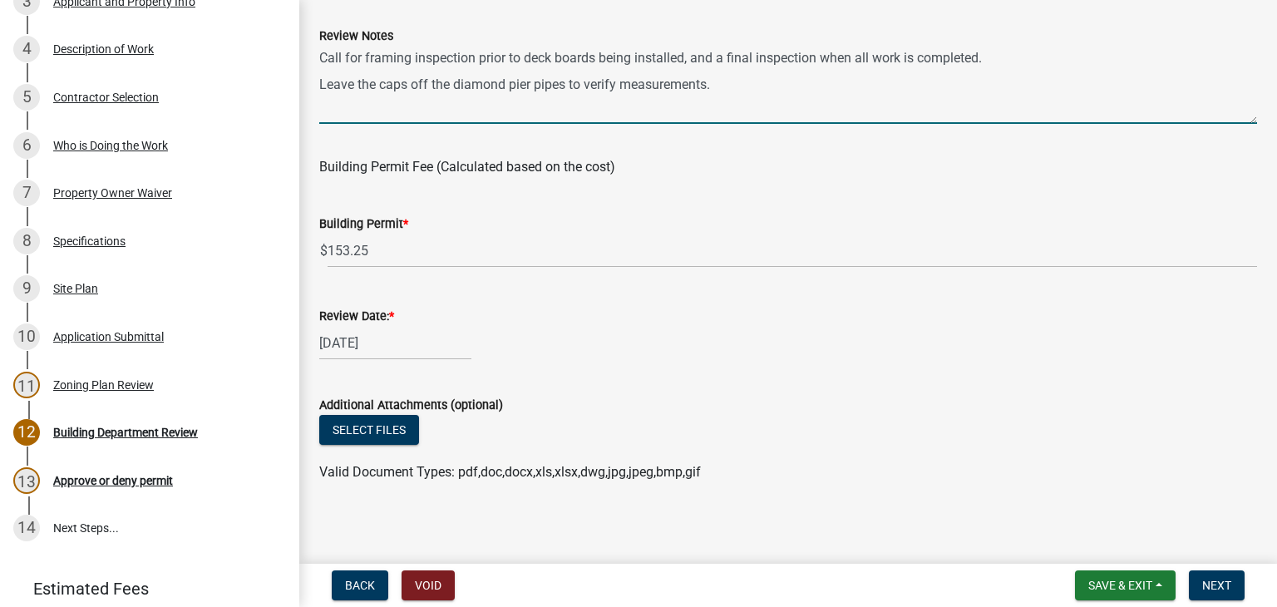
scroll to position [437, 0]
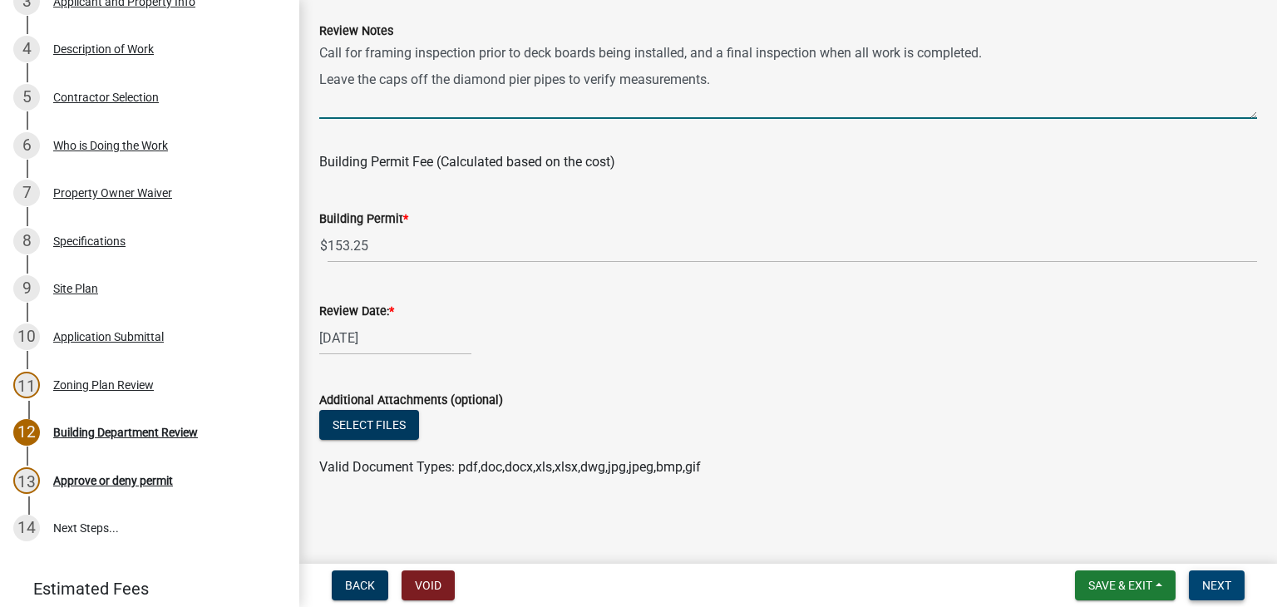
type textarea "Call for framing inspection prior to deck boards being installed, and a final i…"
click at [1213, 579] on span "Next" at bounding box center [1216, 584] width 29 height 13
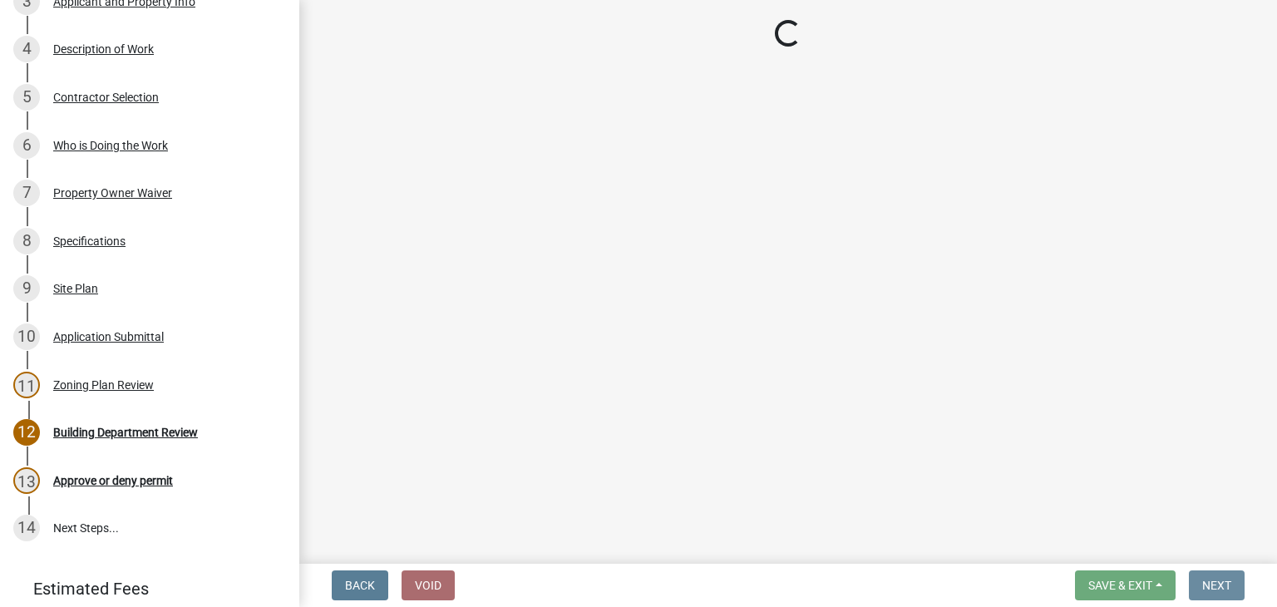
scroll to position [0, 0]
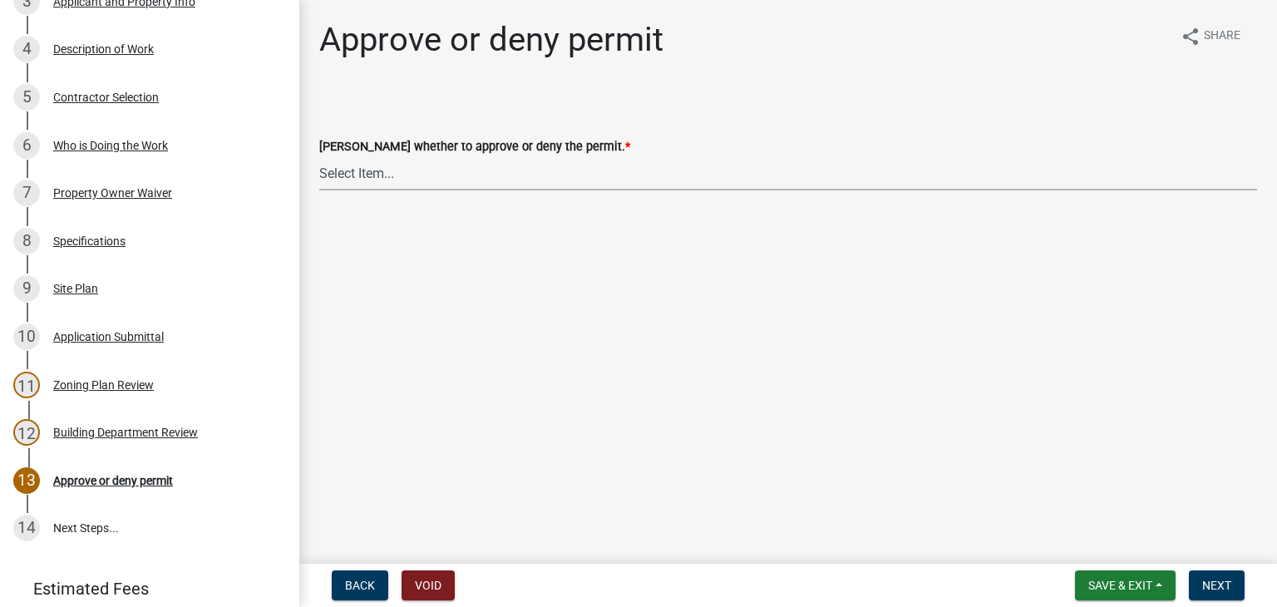
click at [377, 169] on select "Select Item... Approve Deny" at bounding box center [787, 173] width 937 height 34
click at [319, 156] on select "Select Item... Approve Deny" at bounding box center [787, 173] width 937 height 34
select select "d6055423-832b-4dbf-8b87-0bb94d1ae5d3"
click at [1215, 589] on span "Next" at bounding box center [1216, 584] width 29 height 13
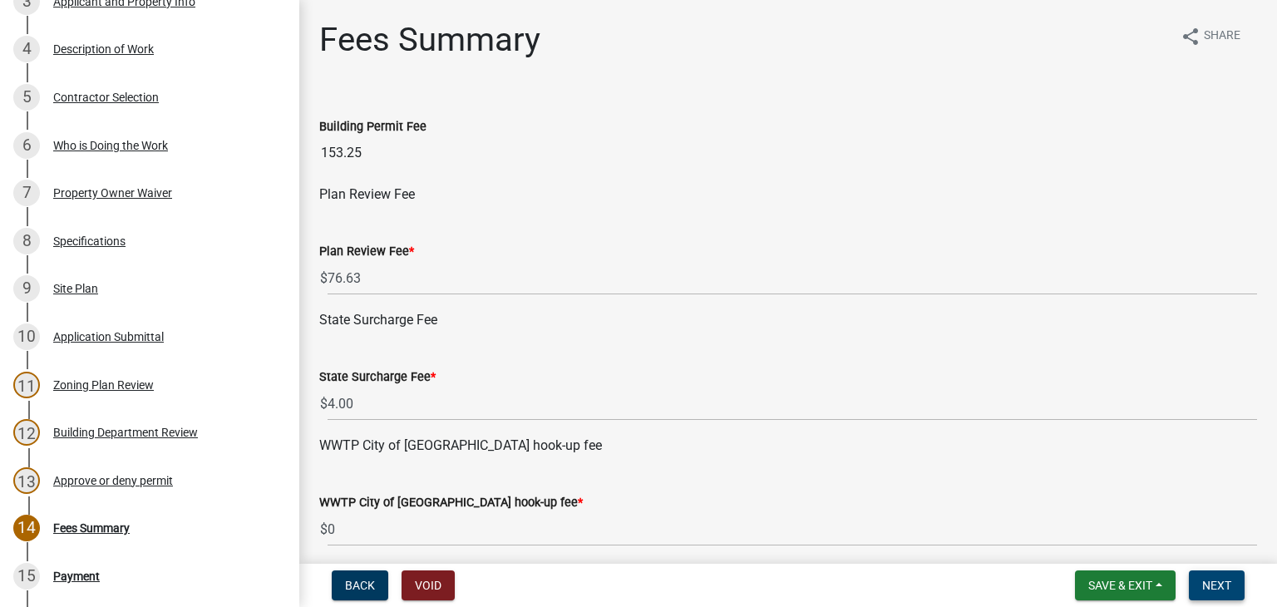
scroll to position [702, 0]
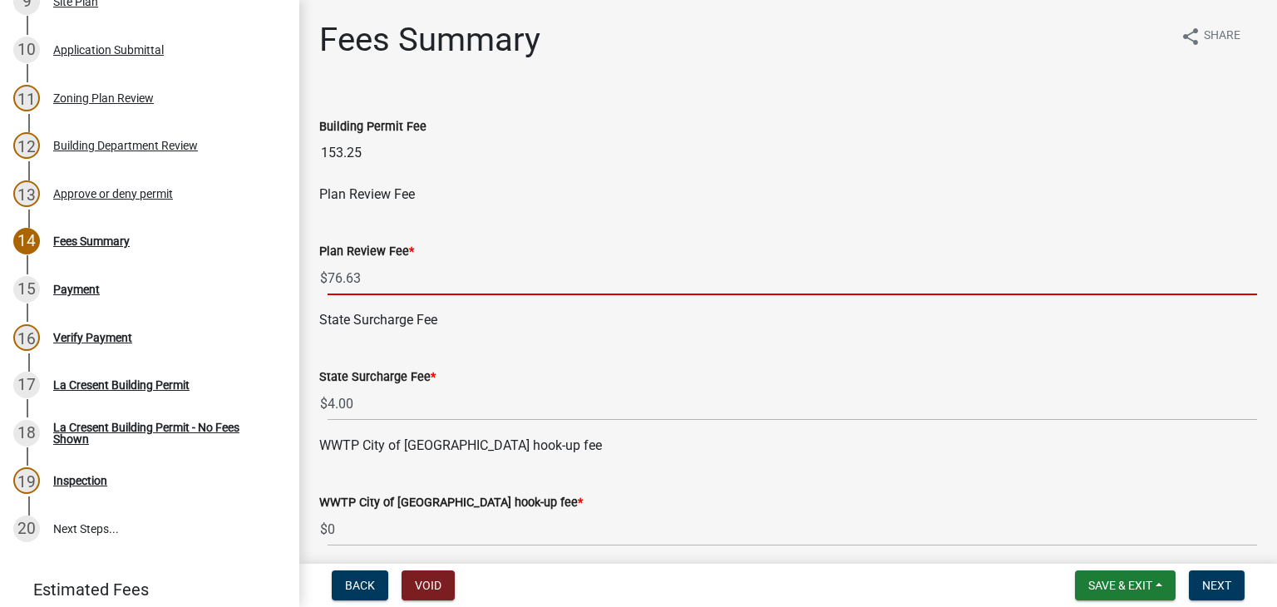
click at [401, 279] on input "76.63" at bounding box center [791, 278] width 929 height 34
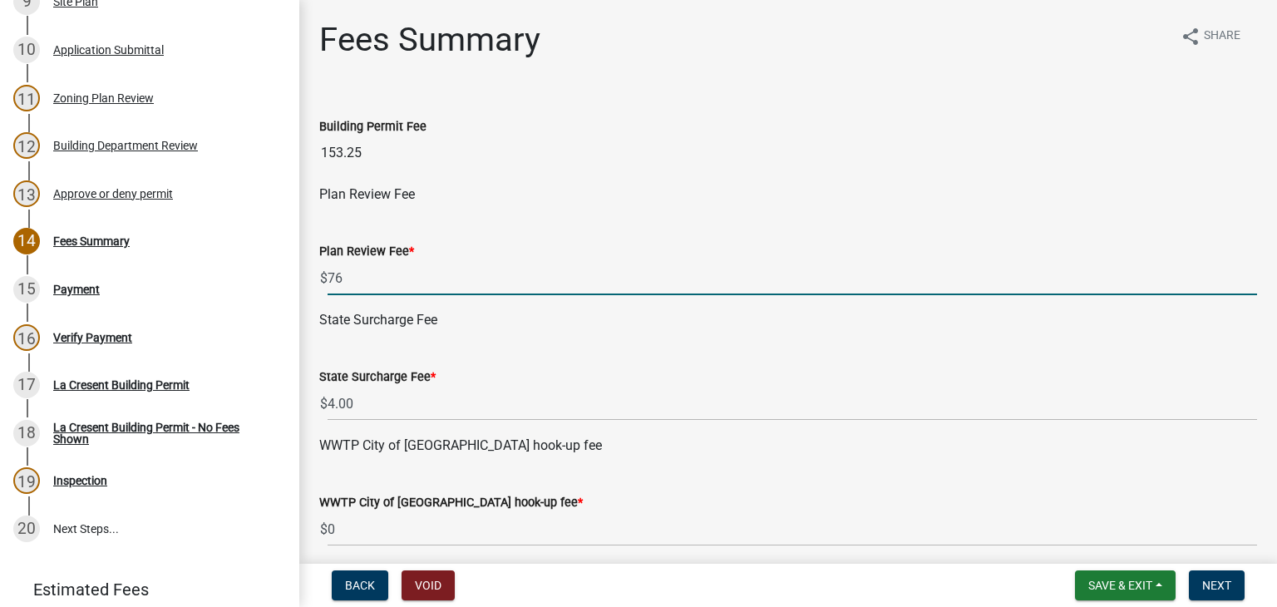
type input "7"
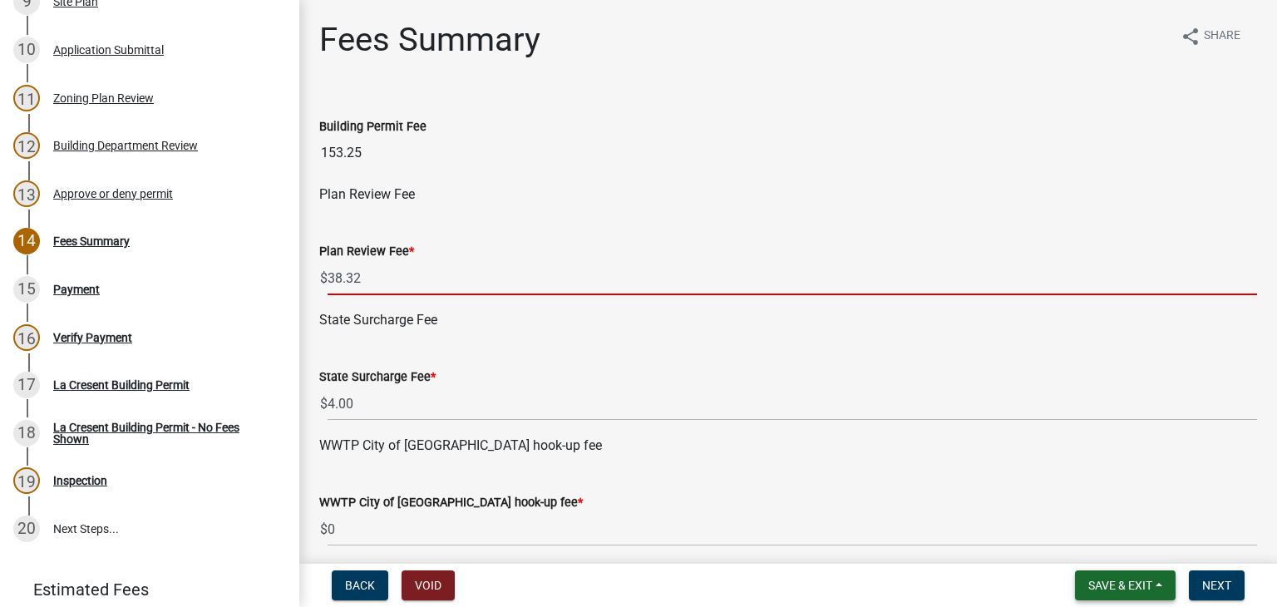
type input "38.32"
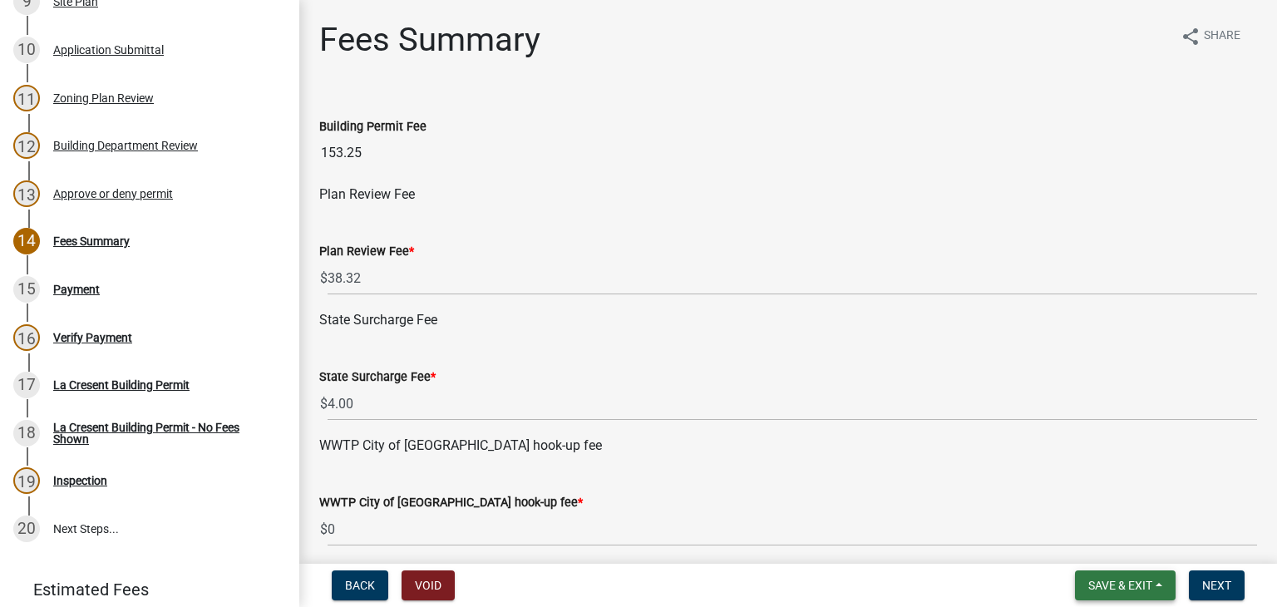
click at [1157, 584] on button "Save & Exit" at bounding box center [1125, 585] width 101 height 30
click at [1089, 500] on button "Save" at bounding box center [1108, 502] width 133 height 40
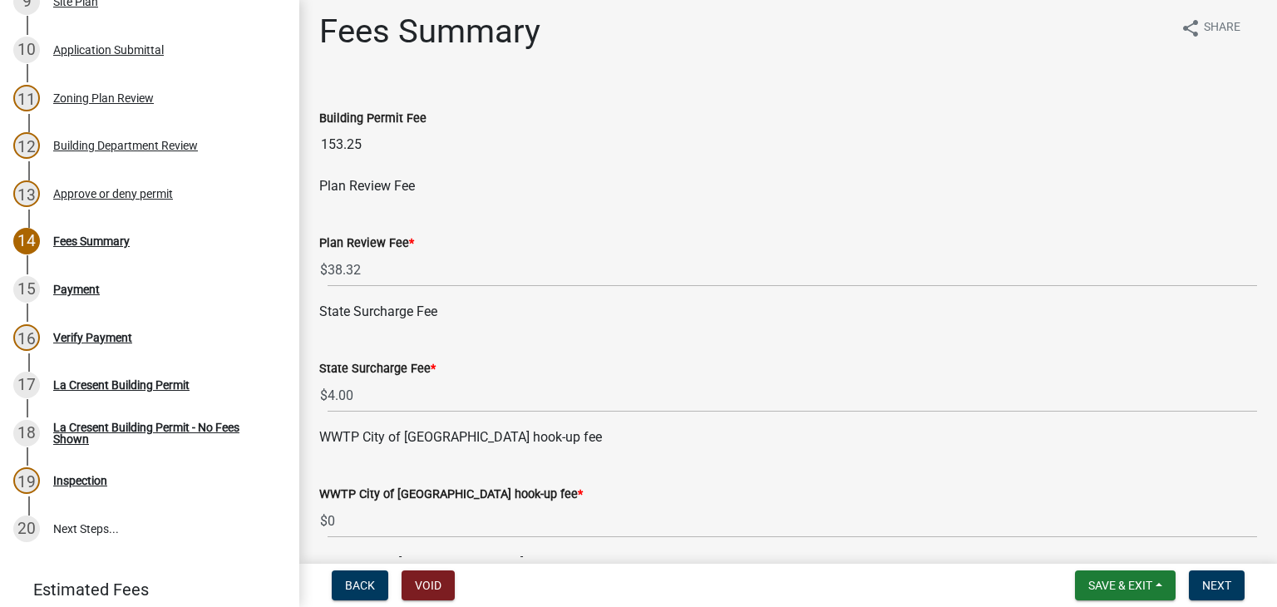
scroll to position [0, 0]
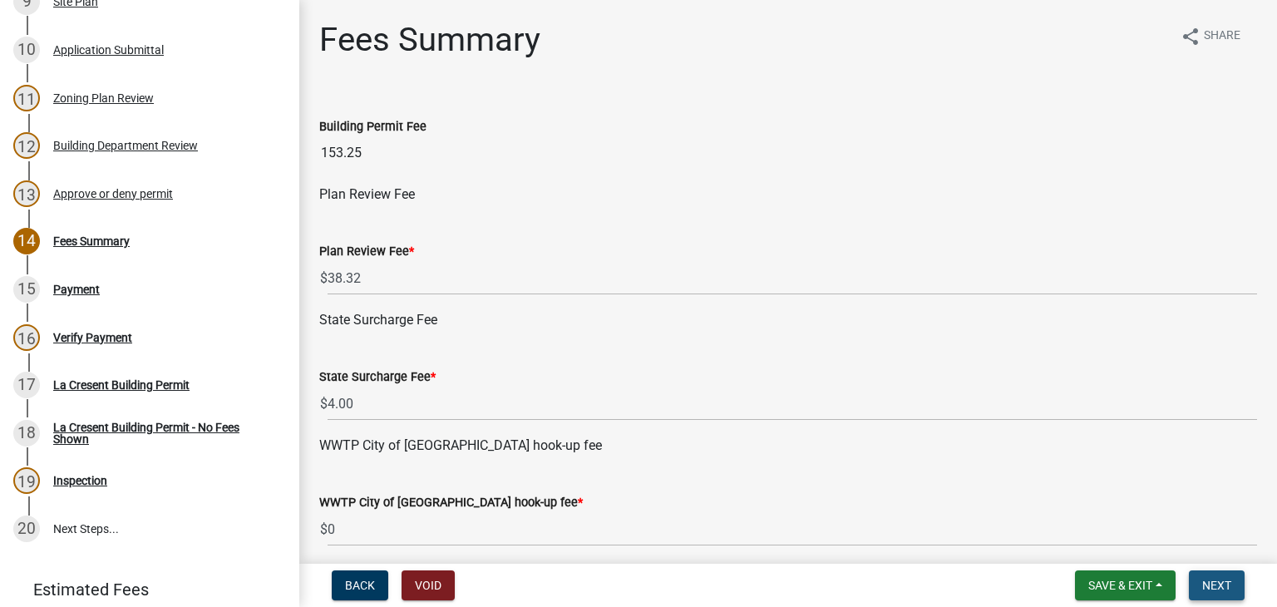
click at [1217, 578] on span "Next" at bounding box center [1216, 584] width 29 height 13
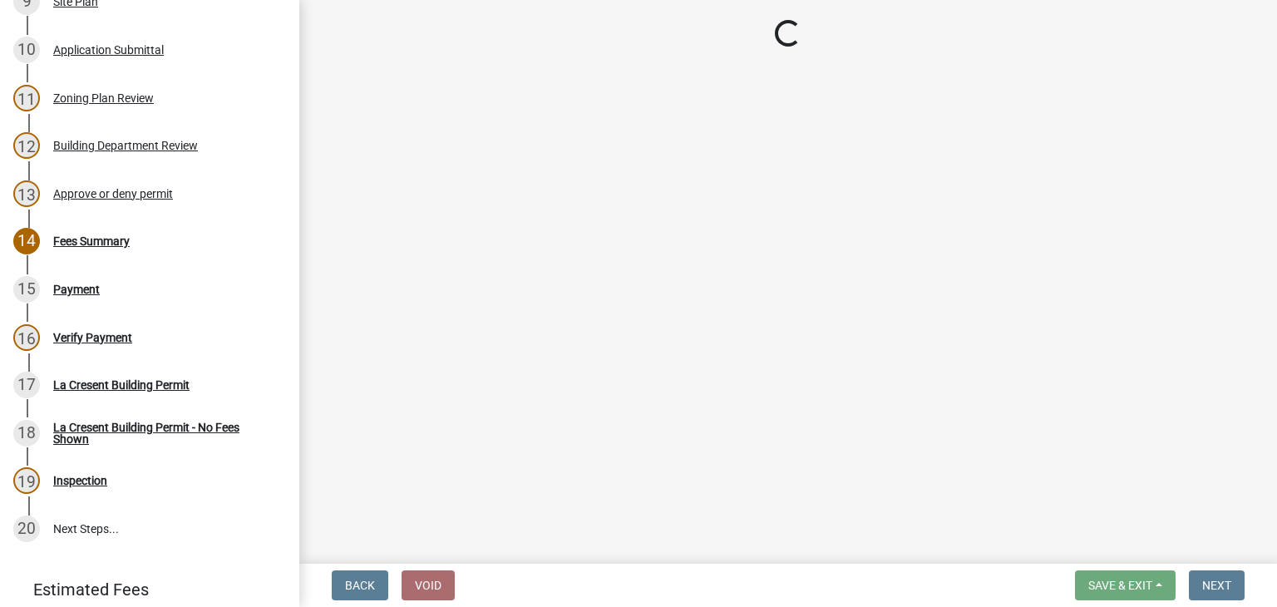
select select "3: 3"
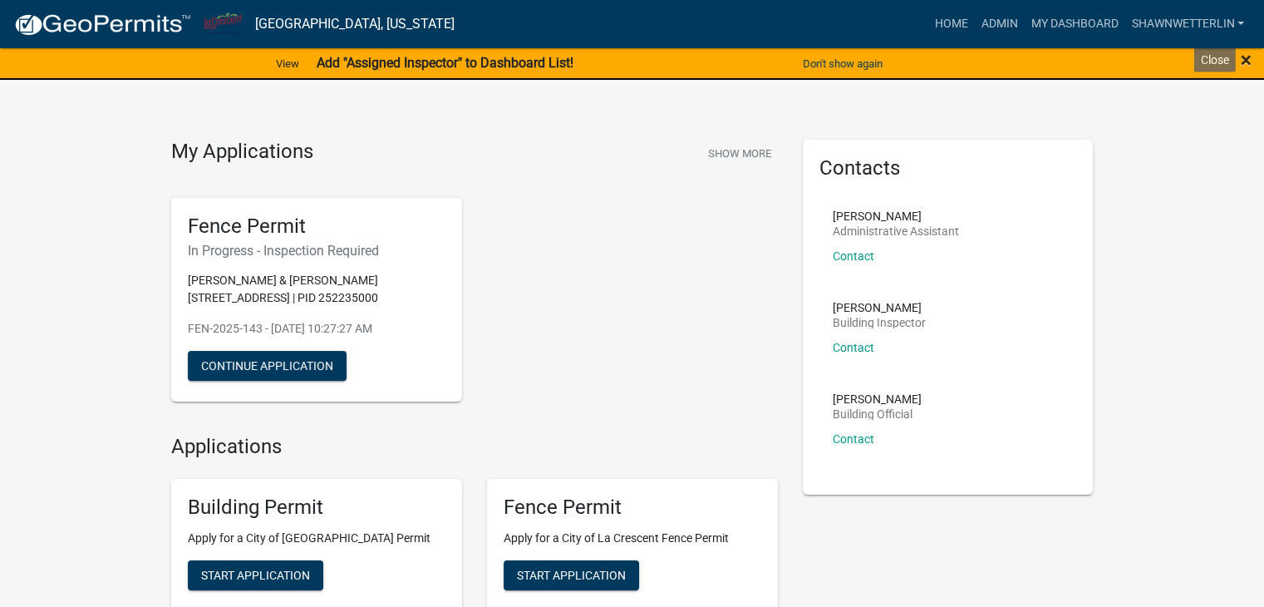
click at [1247, 63] on span "×" at bounding box center [1246, 59] width 11 height 23
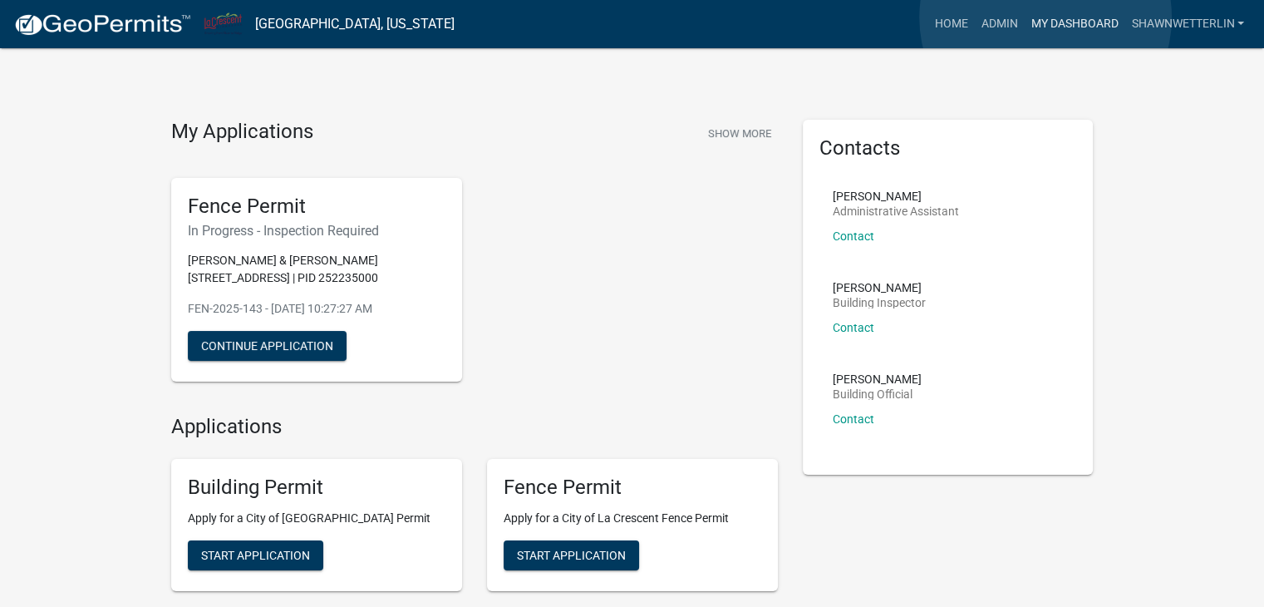
click at [1046, 17] on link "My Dashboard" at bounding box center [1074, 24] width 101 height 32
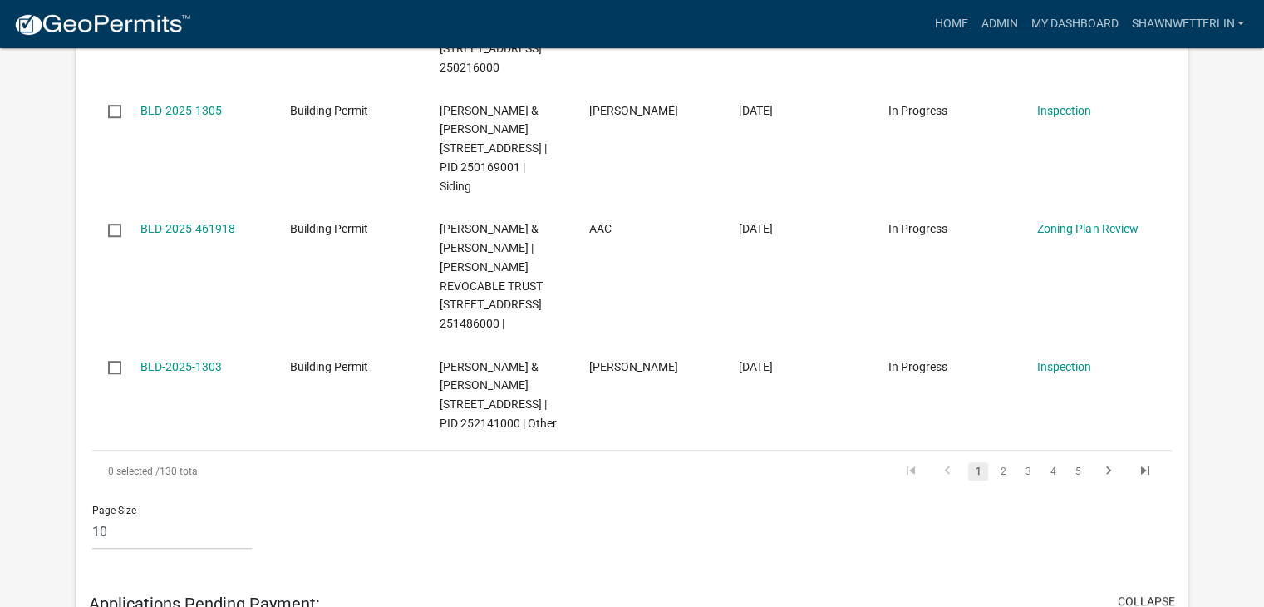
scroll to position [1413, 0]
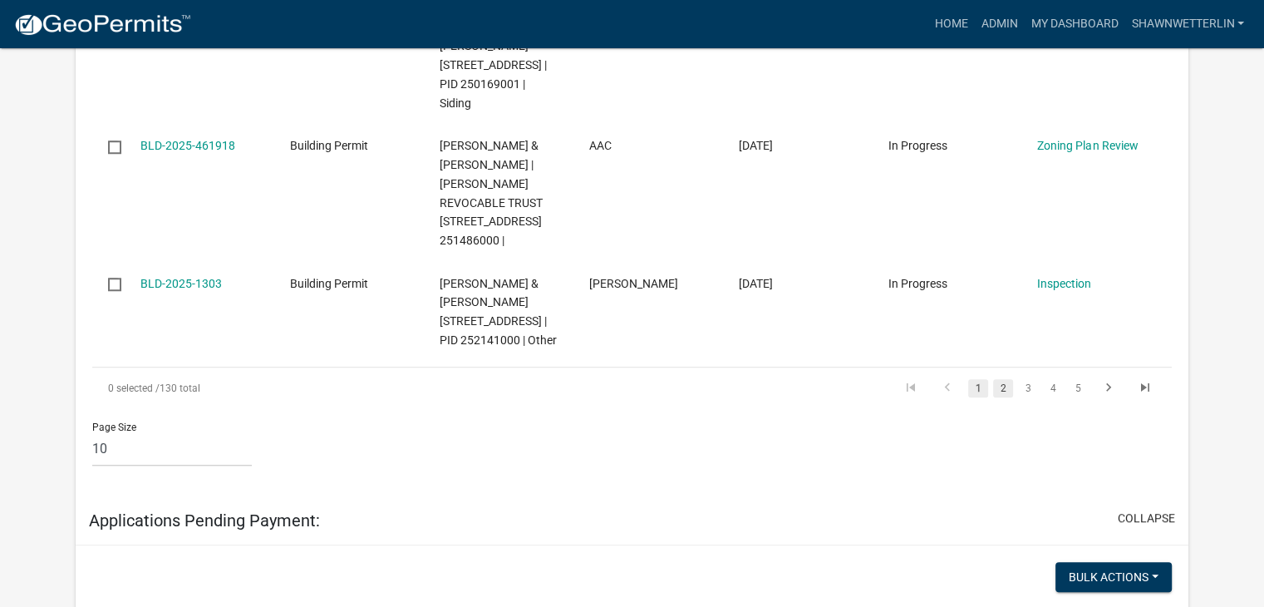
click at [1004, 397] on link "2" at bounding box center [1003, 388] width 20 height 18
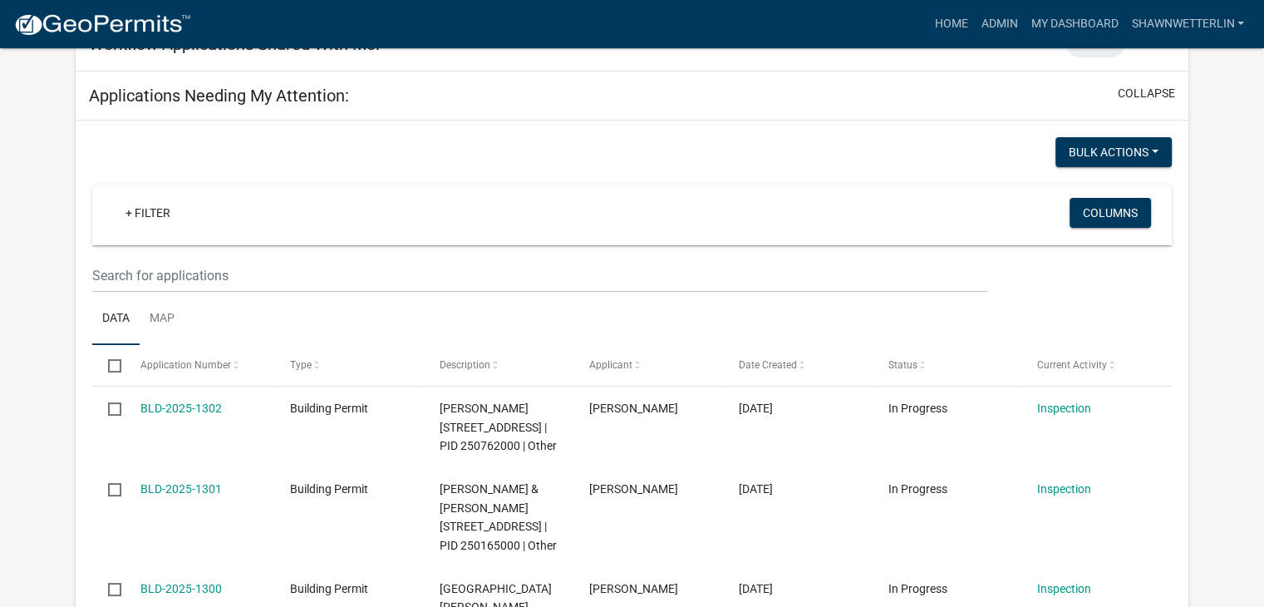
scroll to position [211, 0]
